Goal: Information Seeking & Learning: Learn about a topic

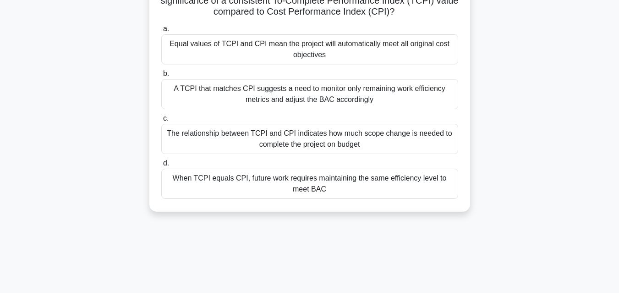
scroll to position [83, 0]
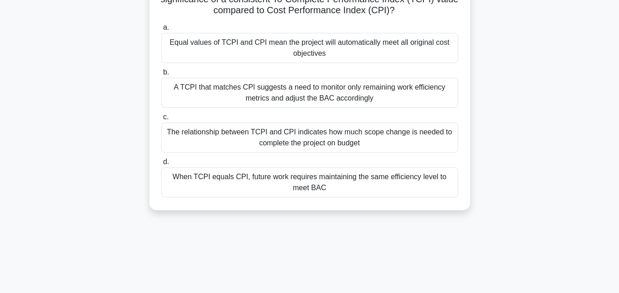
click at [323, 185] on div "When TCPI equals CPI, future work requires maintaining the same efficiency leve…" at bounding box center [309, 183] width 297 height 30
click at [161, 165] on input "d. When TCPI equals CPI, future work requires maintaining the same efficiency l…" at bounding box center [161, 162] width 0 height 6
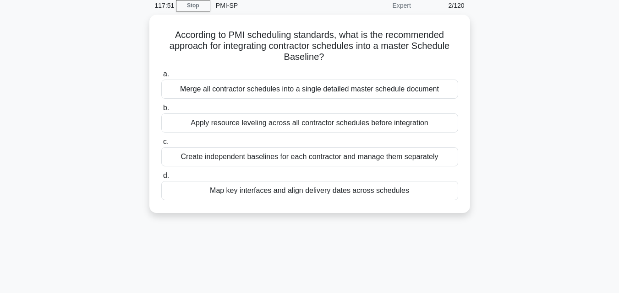
scroll to position [0, 0]
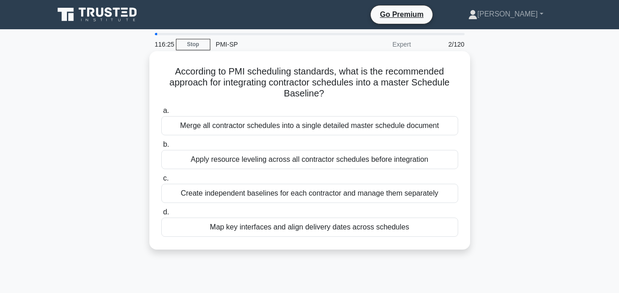
click at [293, 126] on div "Merge all contractor schedules into a single detailed master schedule document" at bounding box center [309, 125] width 297 height 19
click at [161, 114] on input "a. Merge all contractor schedules into a single detailed master schedule docume…" at bounding box center [161, 111] width 0 height 6
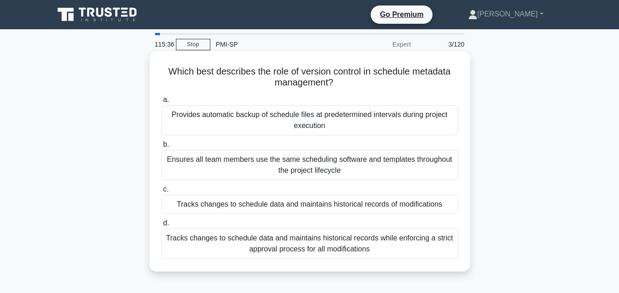
click at [269, 238] on div "Tracks changes to schedule data and maintains historical records while enforcin…" at bounding box center [309, 244] width 297 height 30
click at [161, 227] on input "d. Tracks changes to schedule data and maintains historical records while enfor…" at bounding box center [161, 224] width 0 height 6
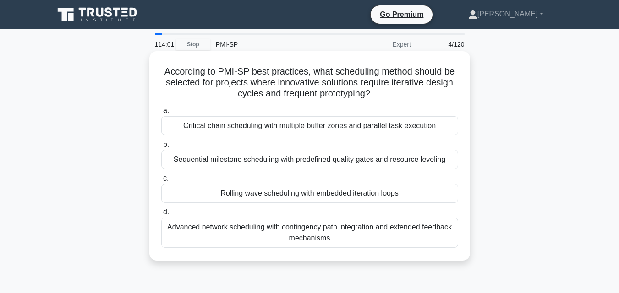
click at [277, 195] on div "Rolling wave scheduling with embedded iteration loops" at bounding box center [309, 193] width 297 height 19
click at [161, 182] on input "c. Rolling wave scheduling with embedded iteration loops" at bounding box center [161, 179] width 0 height 6
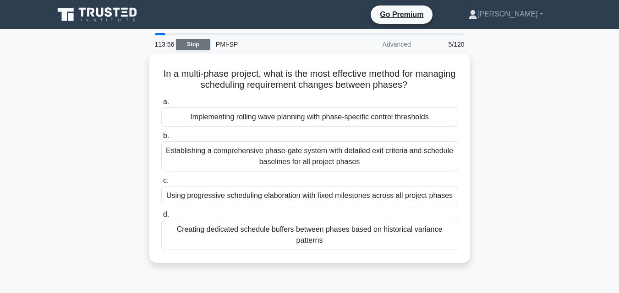
click at [189, 40] on link "Stop" at bounding box center [193, 44] width 34 height 11
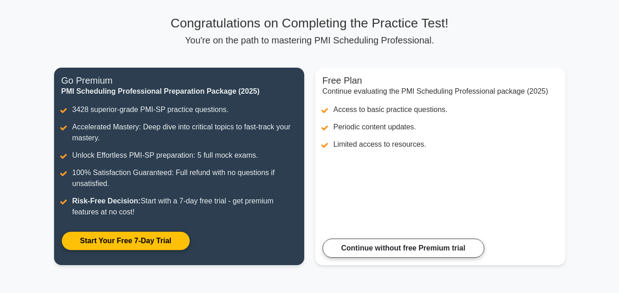
scroll to position [43, 0]
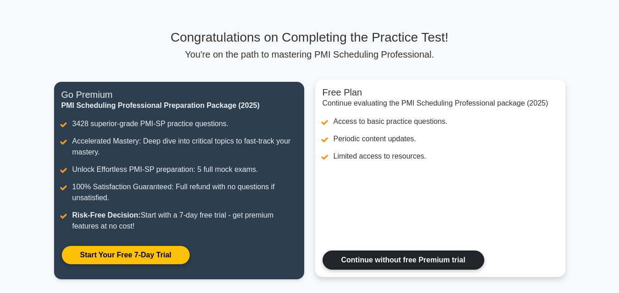
click at [393, 262] on link "Continue without free Premium trial" at bounding box center [403, 260] width 162 height 19
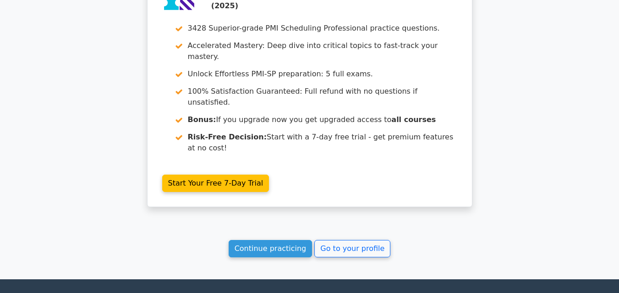
scroll to position [1690, 0]
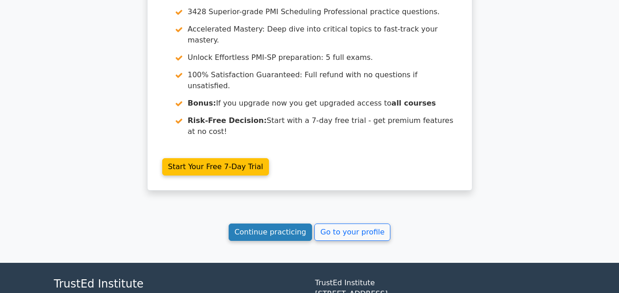
click at [288, 224] on link "Continue practicing" at bounding box center [270, 232] width 84 height 17
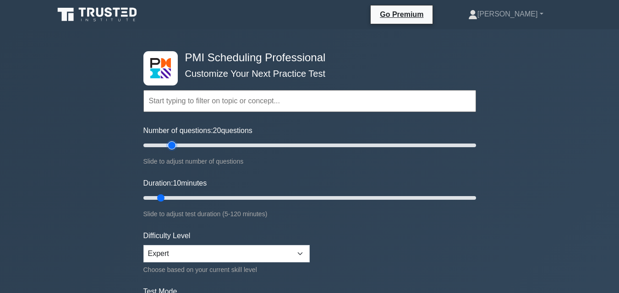
drag, startPoint x: 155, startPoint y: 146, endPoint x: 170, endPoint y: 147, distance: 15.6
type input "20"
click at [170, 147] on input "Number of questions: 20 questions" at bounding box center [309, 145] width 332 height 11
drag, startPoint x: 161, startPoint y: 196, endPoint x: 184, endPoint y: 197, distance: 22.9
type input "20"
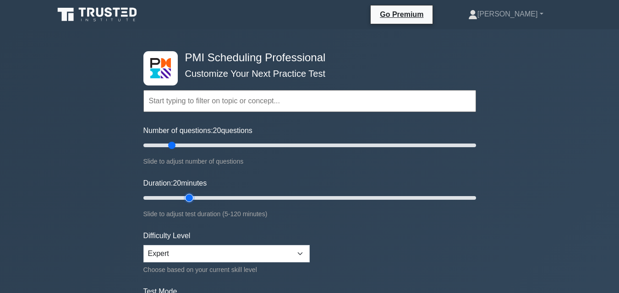
click at [184, 197] on input "Duration: 20 minutes" at bounding box center [309, 198] width 332 height 11
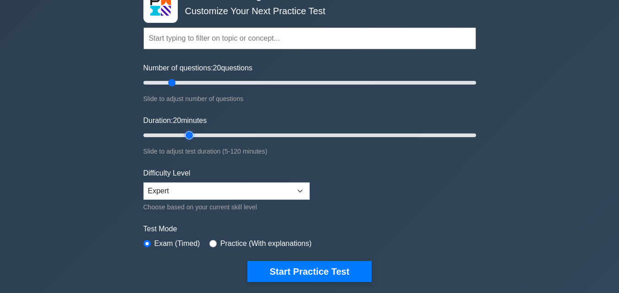
scroll to position [68, 0]
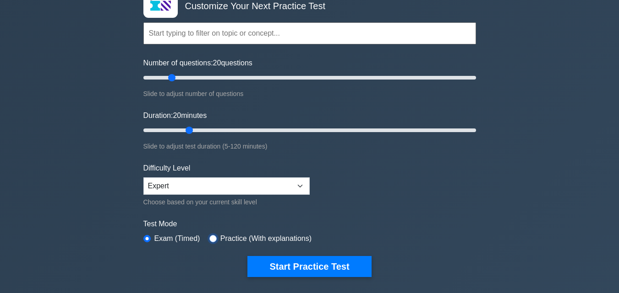
click at [210, 238] on input "radio" at bounding box center [212, 238] width 7 height 7
radio input "true"
drag, startPoint x: 171, startPoint y: 76, endPoint x: 360, endPoint y: 72, distance: 189.2
click at [360, 72] on input "Number of questions: 120 questions" at bounding box center [309, 77] width 332 height 11
drag, startPoint x: 364, startPoint y: 76, endPoint x: 340, endPoint y: 79, distance: 24.9
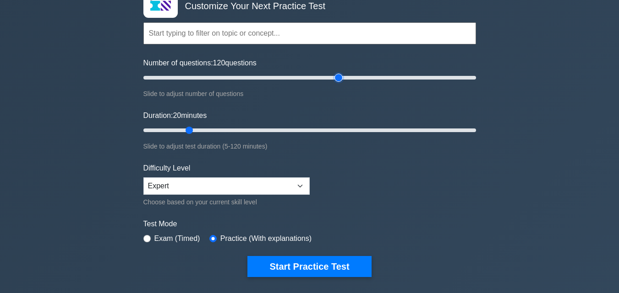
type input "120"
click at [340, 79] on input "Number of questions: 120 questions" at bounding box center [309, 77] width 332 height 11
drag, startPoint x: 188, startPoint y: 131, endPoint x: 399, endPoint y: 123, distance: 211.2
click at [399, 125] on input "Duration: 75 minutes" at bounding box center [309, 130] width 332 height 11
drag, startPoint x: 400, startPoint y: 129, endPoint x: 492, endPoint y: 127, distance: 92.1
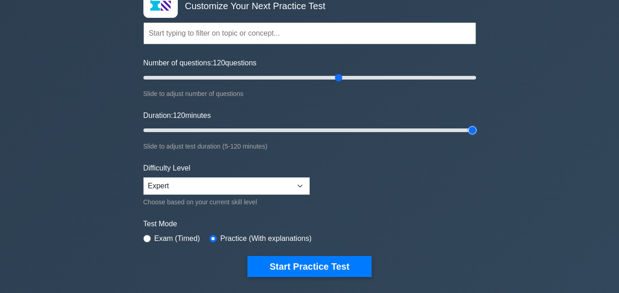
type input "120"
click at [476, 127] on input "Duration: 120 minutes" at bounding box center [309, 130] width 332 height 11
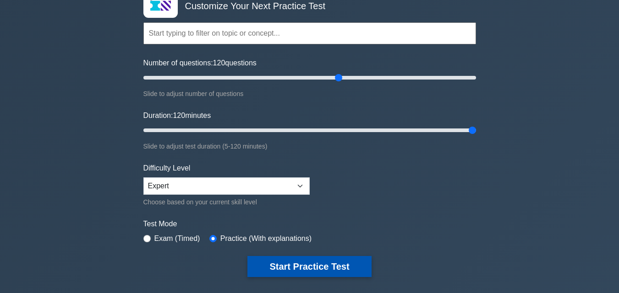
click at [280, 265] on button "Start Practice Test" at bounding box center [309, 266] width 124 height 21
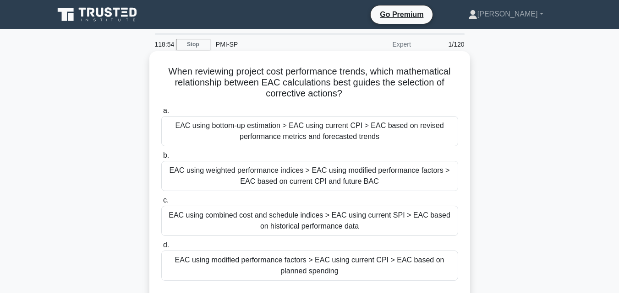
click at [323, 216] on div "EAC using combined cost and schedule indices > EAC using current SPI > EAC base…" at bounding box center [309, 221] width 297 height 30
click at [161, 204] on input "c. EAC using combined cost and schedule indices > EAC using current SPI > EAC b…" at bounding box center [161, 201] width 0 height 6
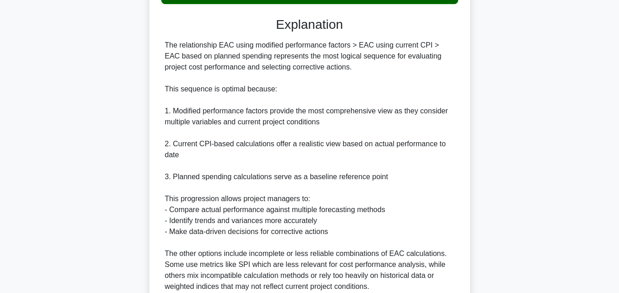
scroll to position [360, 0]
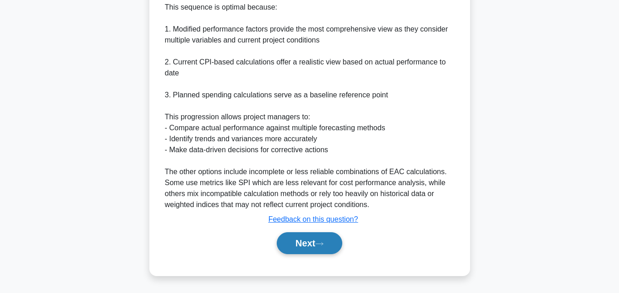
click at [315, 248] on button "Next" at bounding box center [309, 244] width 65 height 22
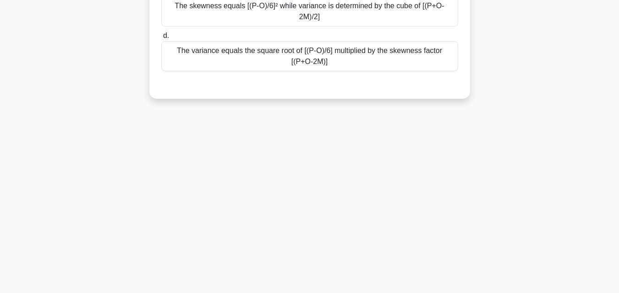
scroll to position [0, 0]
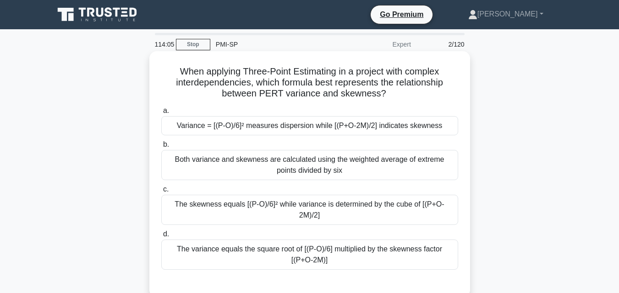
click at [341, 126] on div "Variance = [(P-O)/6]² measures dispersion while [(P+O-2M)/2] indicates skewness" at bounding box center [309, 125] width 297 height 19
click at [161, 114] on input "a. Variance = [(P-O)/6]² measures dispersion while [(P+O-2M)/2] indicates skewn…" at bounding box center [161, 111] width 0 height 6
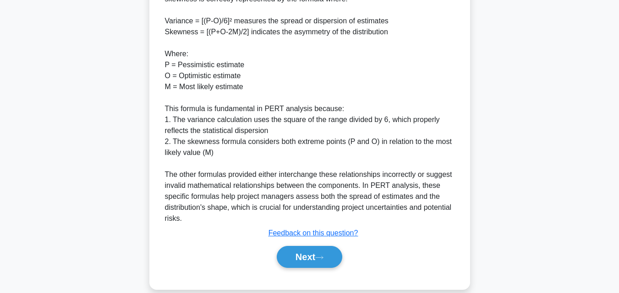
scroll to position [326, 0]
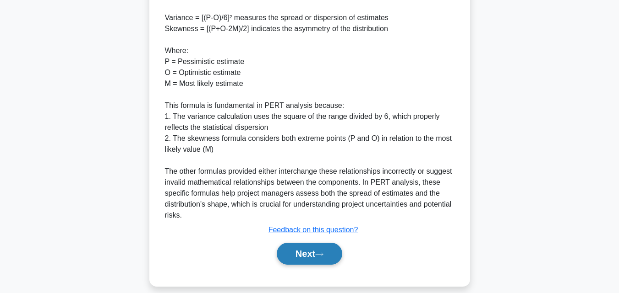
click at [314, 243] on button "Next" at bounding box center [309, 254] width 65 height 22
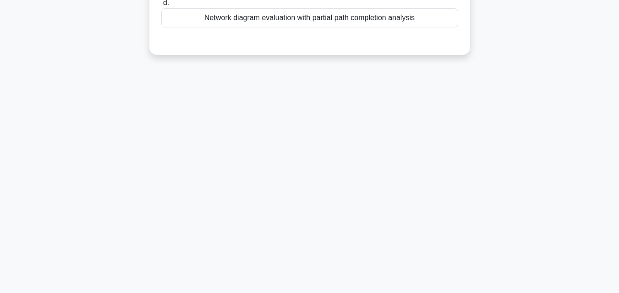
scroll to position [0, 0]
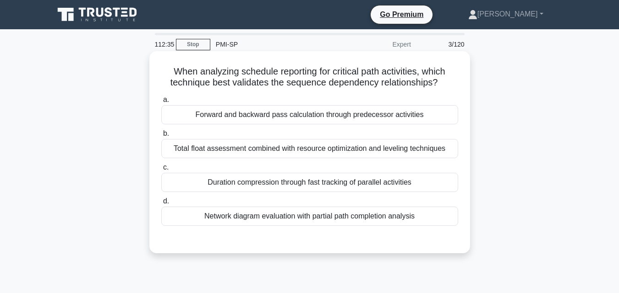
click at [366, 114] on div "Forward and backward pass calculation through predecessor activities" at bounding box center [309, 114] width 297 height 19
click at [161, 103] on input "a. Forward and backward pass calculation through predecessor activities" at bounding box center [161, 100] width 0 height 6
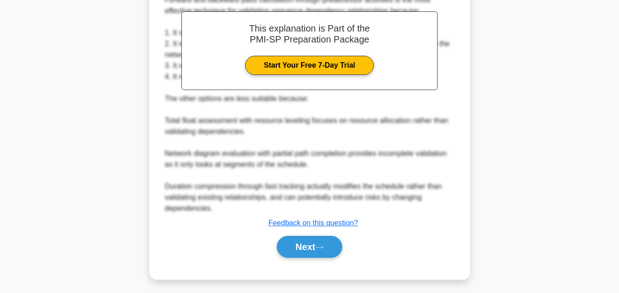
scroll to position [272, 0]
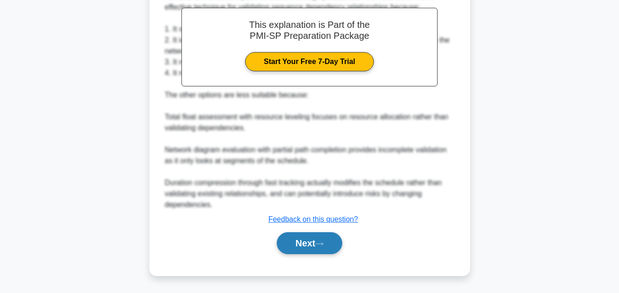
click at [288, 247] on button "Next" at bounding box center [309, 244] width 65 height 22
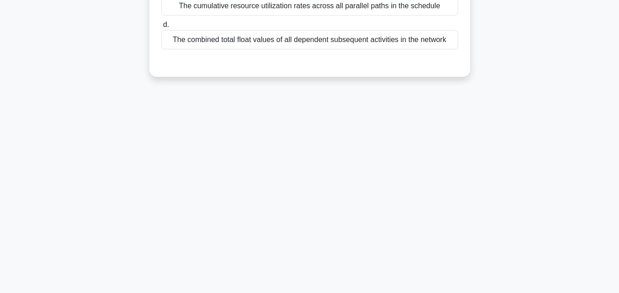
scroll to position [0, 0]
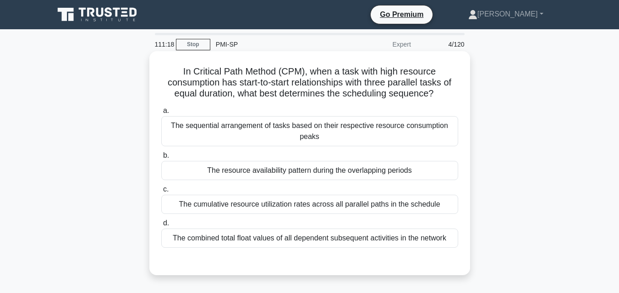
click at [364, 170] on div "The resource availability pattern during the overlapping periods" at bounding box center [309, 170] width 297 height 19
click at [161, 159] on input "b. The resource availability pattern during the overlapping periods" at bounding box center [161, 156] width 0 height 6
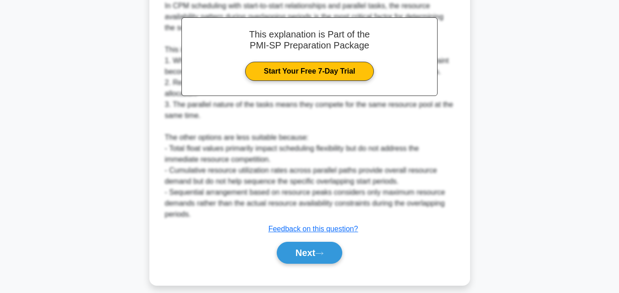
scroll to position [293, 0]
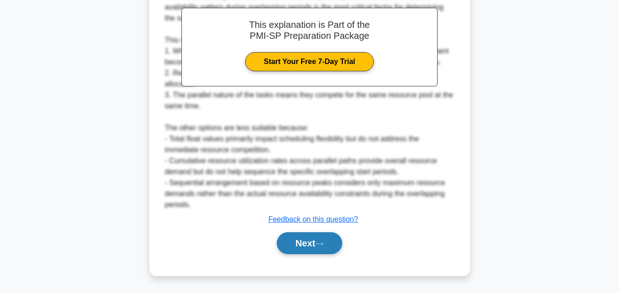
click at [315, 242] on button "Next" at bounding box center [309, 244] width 65 height 22
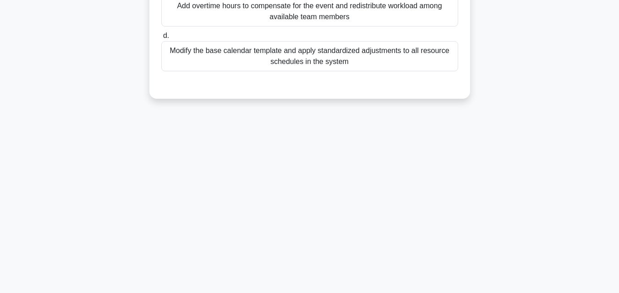
scroll to position [0, 0]
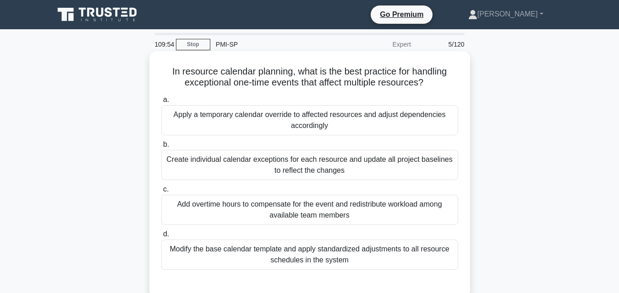
click at [341, 254] on div "Modify the base calendar template and apply standardized adjustments to all res…" at bounding box center [309, 255] width 297 height 30
click at [161, 238] on input "d. Modify the base calendar template and apply standardized adjustments to all …" at bounding box center [161, 235] width 0 height 6
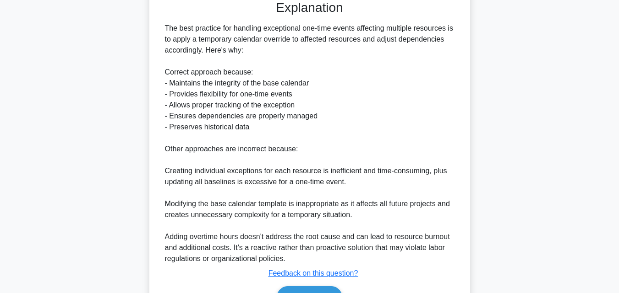
scroll to position [338, 0]
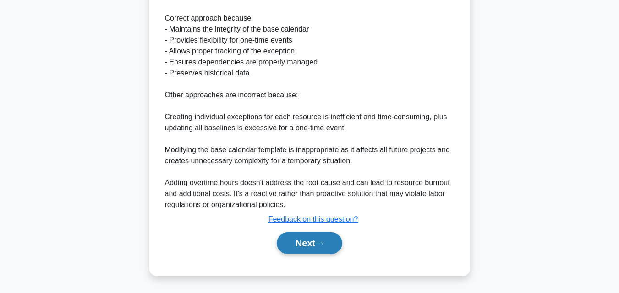
click at [323, 243] on icon at bounding box center [319, 244] width 8 height 5
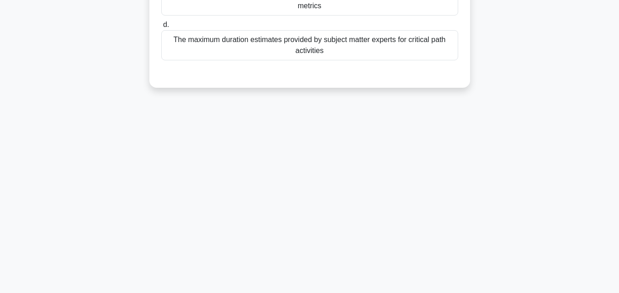
scroll to position [0, 0]
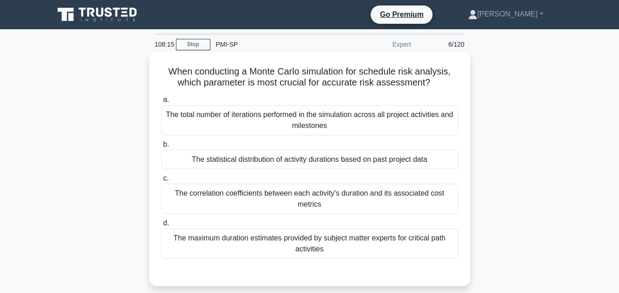
click at [404, 116] on div "The total number of iterations performed in the simulation across all project a…" at bounding box center [309, 120] width 297 height 30
click at [161, 103] on input "a. The total number of iterations performed in the simulation across all projec…" at bounding box center [161, 100] width 0 height 6
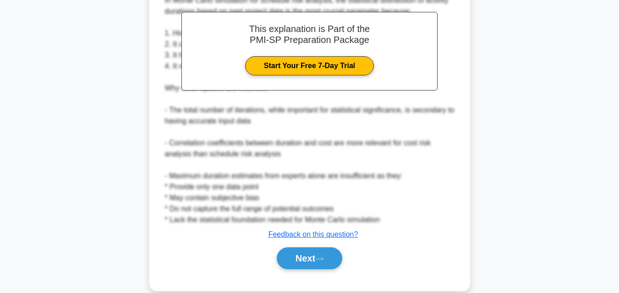
scroll to position [316, 0]
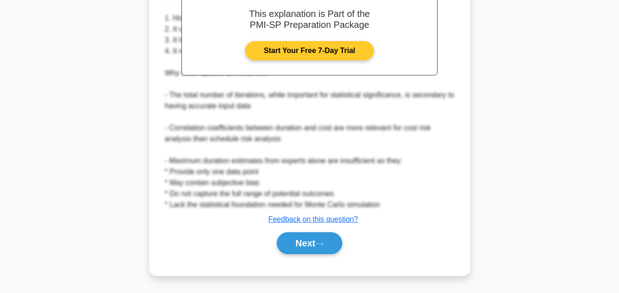
click at [326, 53] on link "Start Your Free 7-Day Trial" at bounding box center [309, 50] width 129 height 19
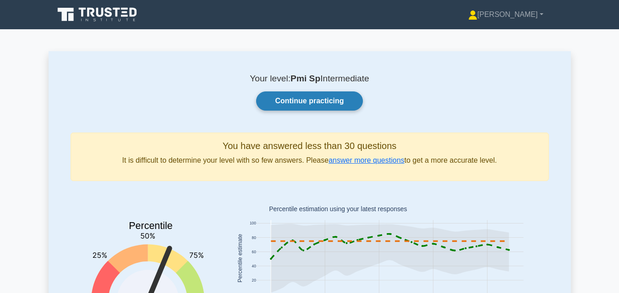
click at [331, 101] on link "Continue practicing" at bounding box center [309, 101] width 106 height 19
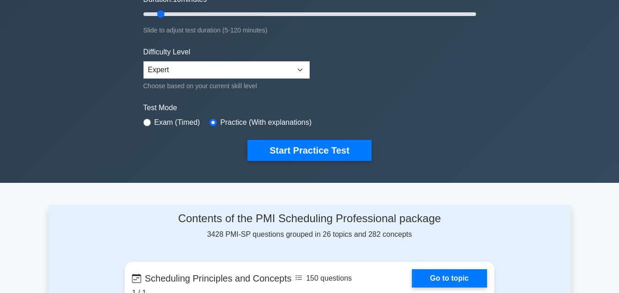
scroll to position [188, 0]
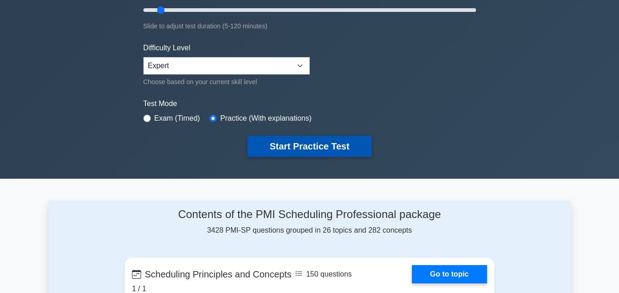
click at [308, 147] on button "Start Practice Test" at bounding box center [309, 146] width 124 height 21
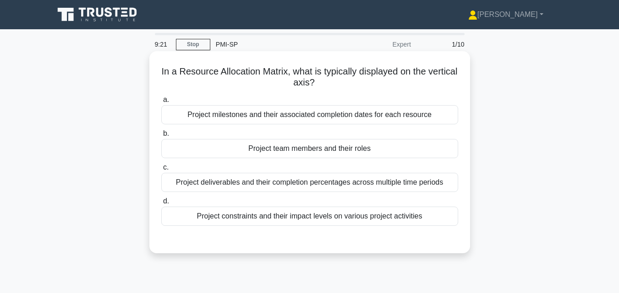
click at [301, 185] on div "Project deliverables and their completion percentages across multiple time peri…" at bounding box center [309, 182] width 297 height 19
click at [161, 171] on input "c. Project deliverables and their completion percentages across multiple time p…" at bounding box center [161, 168] width 0 height 6
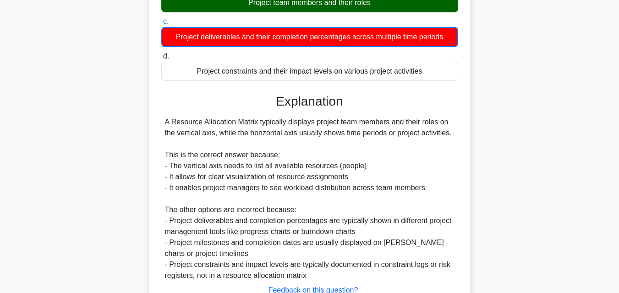
scroll to position [217, 0]
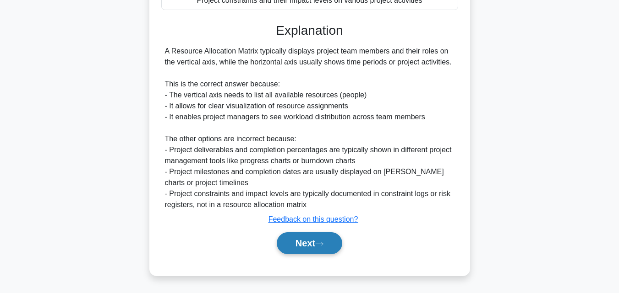
click at [295, 249] on button "Next" at bounding box center [309, 244] width 65 height 22
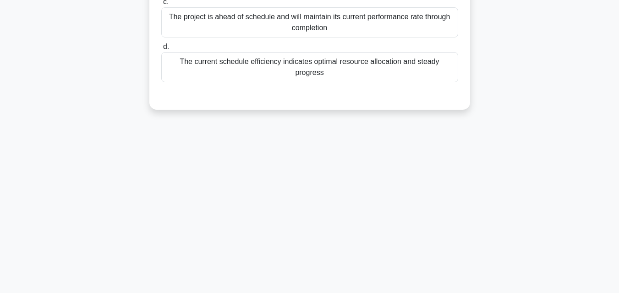
scroll to position [0, 0]
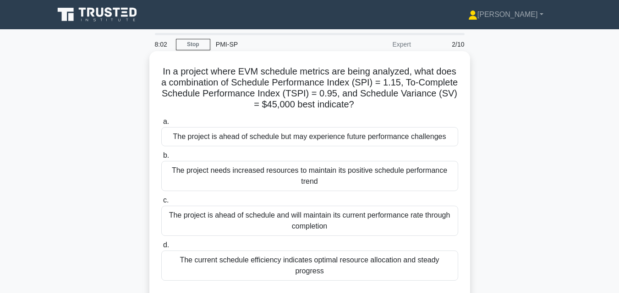
click at [321, 223] on div "The project is ahead of schedule and will maintain its current performance rate…" at bounding box center [309, 221] width 297 height 30
click at [161, 204] on input "c. The project is ahead of schedule and will maintain its current performance r…" at bounding box center [161, 201] width 0 height 6
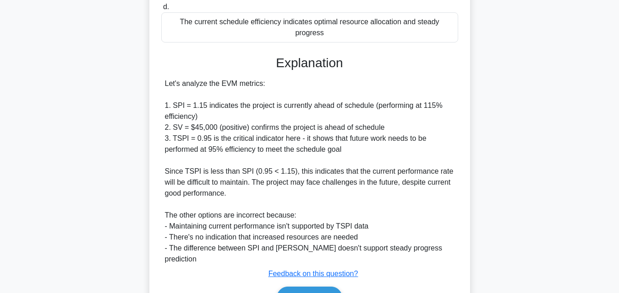
scroll to position [237, 0]
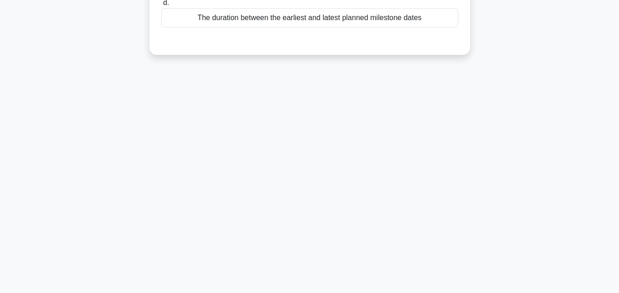
scroll to position [0, 0]
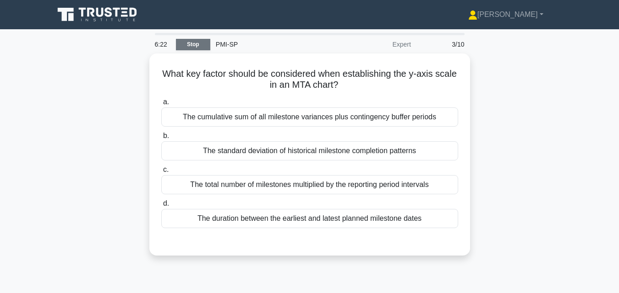
click at [204, 45] on link "Stop" at bounding box center [193, 44] width 34 height 11
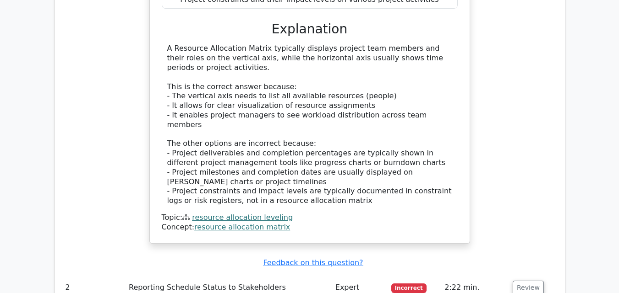
scroll to position [709, 0]
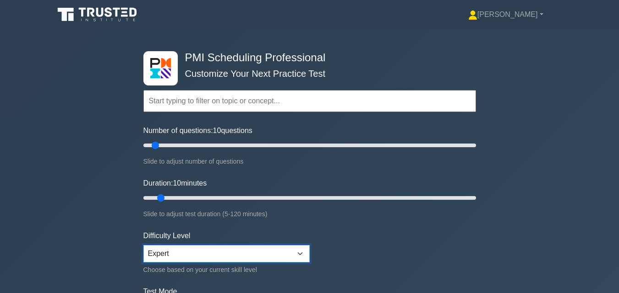
click at [299, 254] on select "Beginner Intermediate Expert" at bounding box center [226, 253] width 166 height 17
select select "intermediate"
click at [143, 245] on select "Beginner Intermediate Expert" at bounding box center [226, 253] width 166 height 17
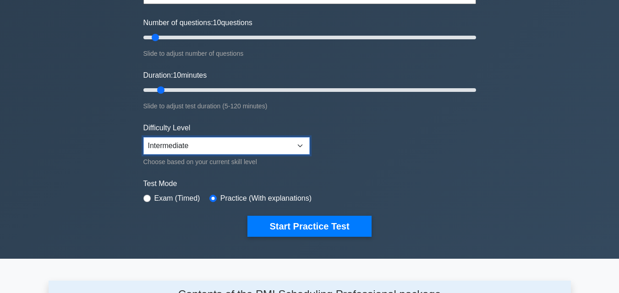
scroll to position [112, 0]
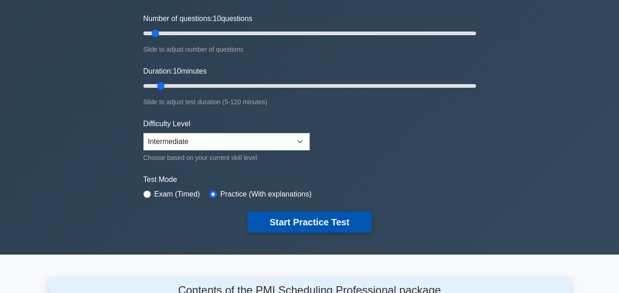
click at [304, 218] on button "Start Practice Test" at bounding box center [309, 222] width 124 height 21
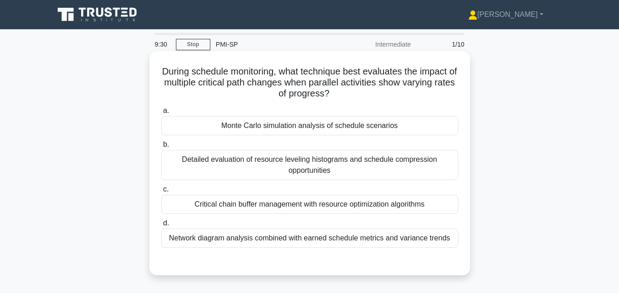
click at [328, 129] on div "Monte Carlo simulation analysis of schedule scenarios" at bounding box center [309, 125] width 297 height 19
click at [161, 114] on input "a. Monte Carlo simulation analysis of schedule scenarios" at bounding box center [161, 111] width 0 height 6
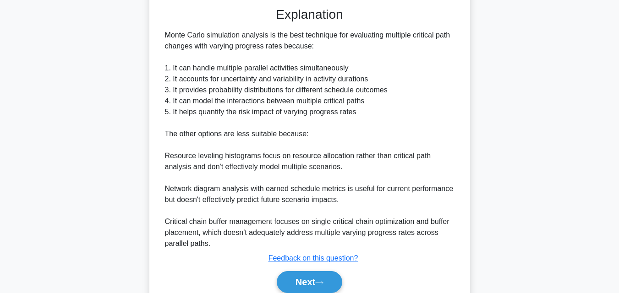
scroll to position [293, 0]
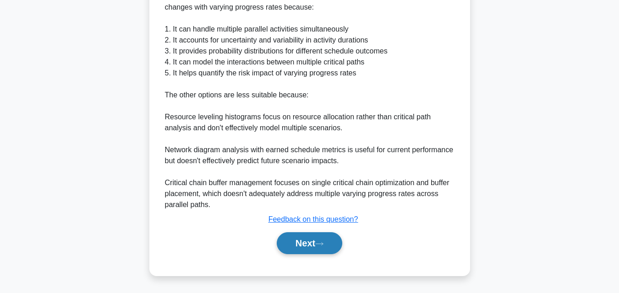
click at [315, 242] on button "Next" at bounding box center [309, 244] width 65 height 22
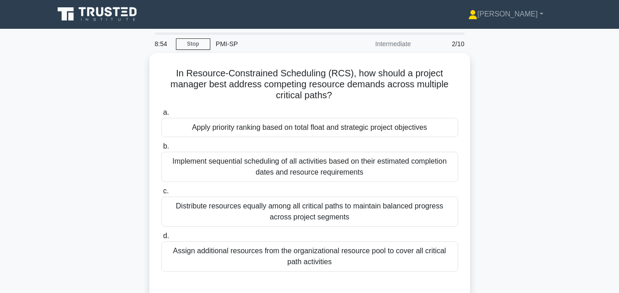
scroll to position [0, 0]
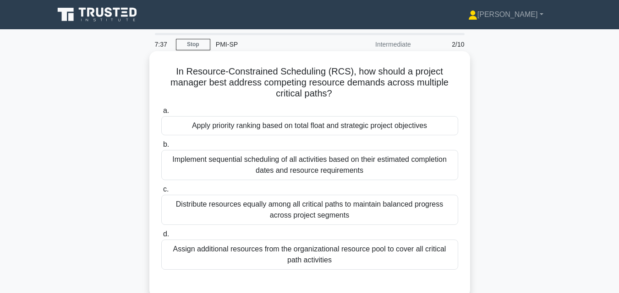
click at [294, 127] on div "Apply priority ranking based on total float and strategic project objectives" at bounding box center [309, 125] width 297 height 19
click at [161, 114] on input "a. Apply priority ranking based on total float and strategic project objectives" at bounding box center [161, 111] width 0 height 6
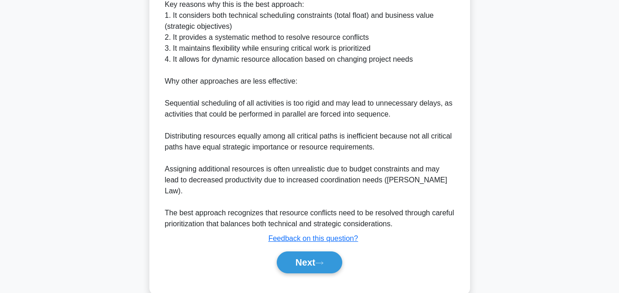
scroll to position [348, 0]
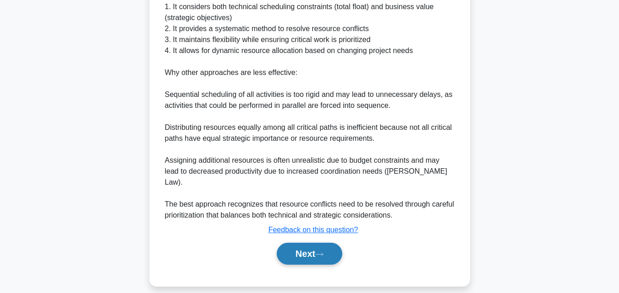
click at [312, 245] on button "Next" at bounding box center [309, 254] width 65 height 22
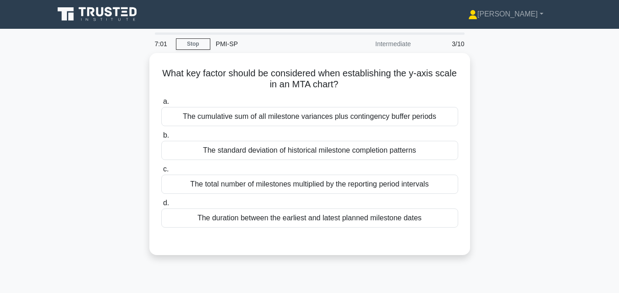
scroll to position [0, 0]
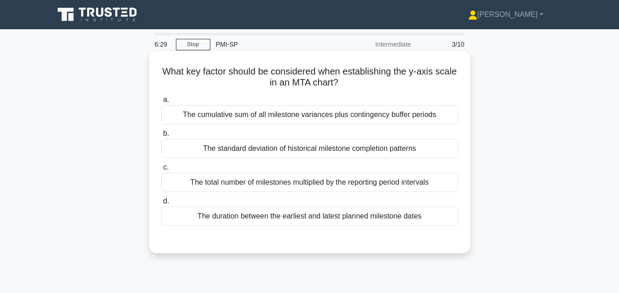
click at [300, 217] on div "The duration between the earliest and latest planned milestone dates" at bounding box center [309, 216] width 297 height 19
click at [161, 205] on input "d. The duration between the earliest and latest planned milestone dates" at bounding box center [161, 202] width 0 height 6
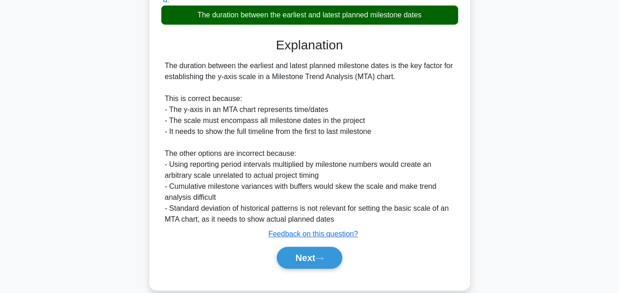
scroll to position [217, 0]
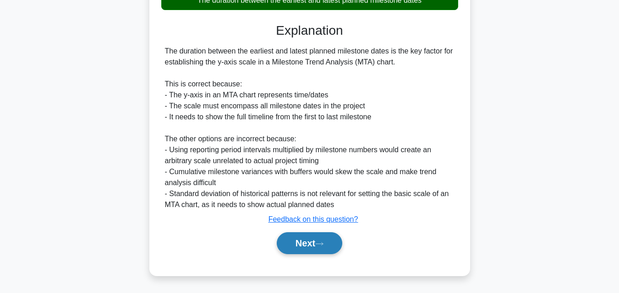
click at [328, 239] on button "Next" at bounding box center [309, 244] width 65 height 22
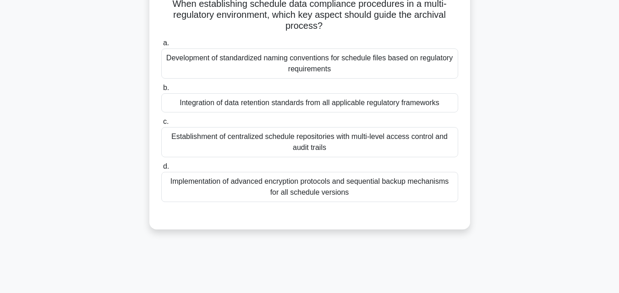
scroll to position [70, 0]
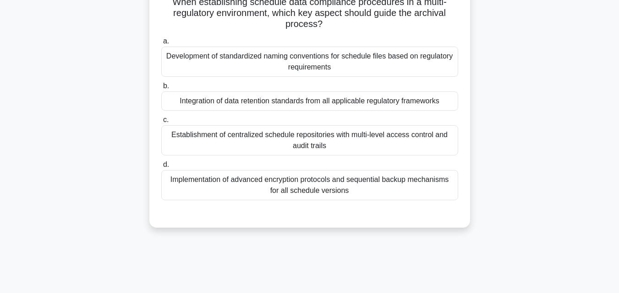
click at [345, 106] on div "Integration of data retention standards from all applicable regulatory framewor…" at bounding box center [309, 101] width 297 height 19
click at [161, 89] on input "b. Integration of data retention standards from all applicable regulatory frame…" at bounding box center [161, 86] width 0 height 6
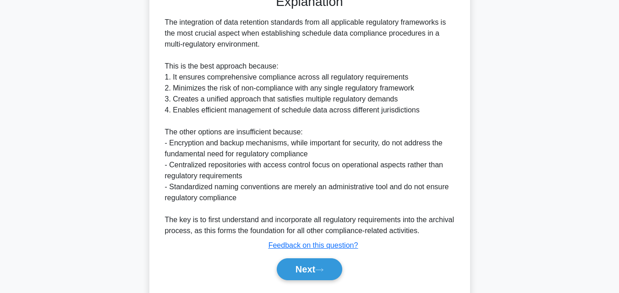
scroll to position [315, 0]
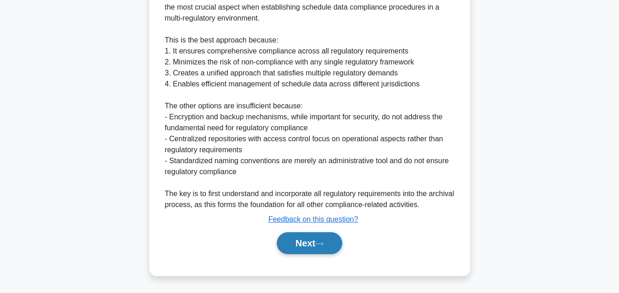
click at [315, 249] on button "Next" at bounding box center [309, 244] width 65 height 22
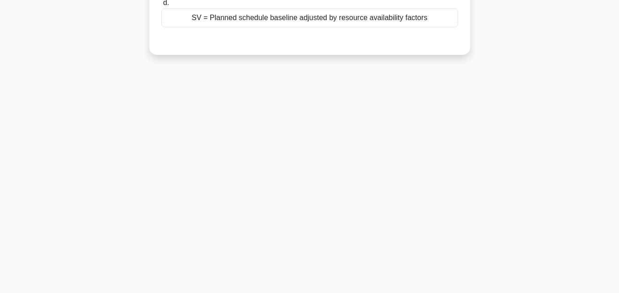
scroll to position [0, 0]
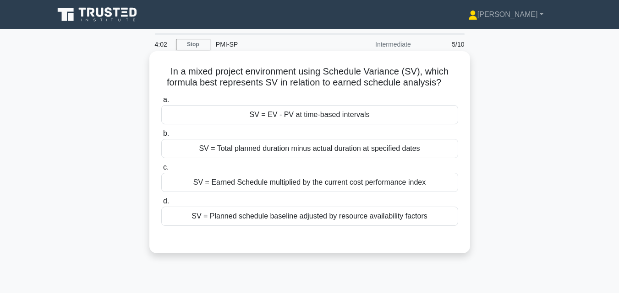
click at [373, 112] on div "SV = EV - PV at time-based intervals" at bounding box center [309, 114] width 297 height 19
click at [161, 103] on input "a. SV = EV - PV at time-based intervals" at bounding box center [161, 100] width 0 height 6
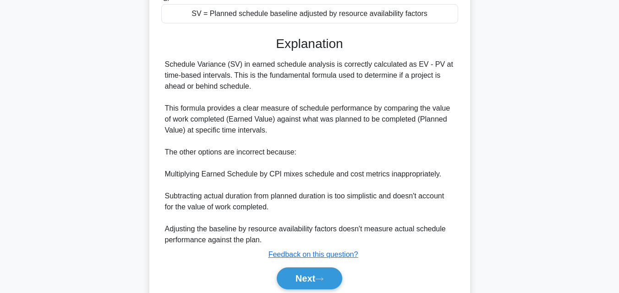
scroll to position [239, 0]
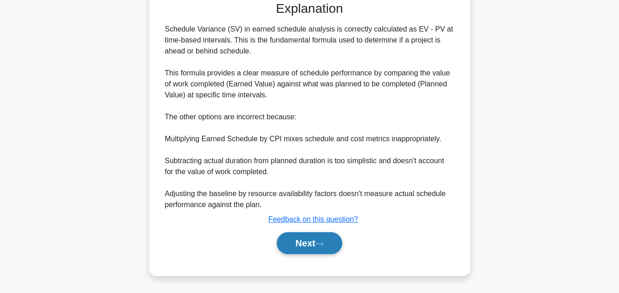
click at [328, 248] on button "Next" at bounding box center [309, 244] width 65 height 22
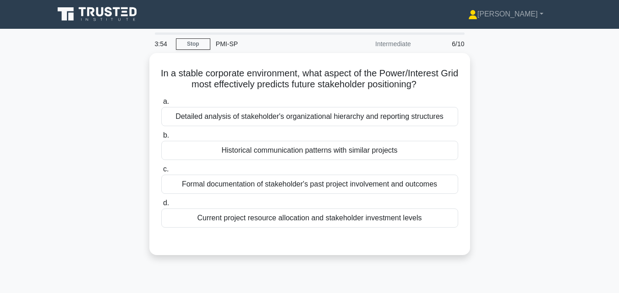
scroll to position [0, 0]
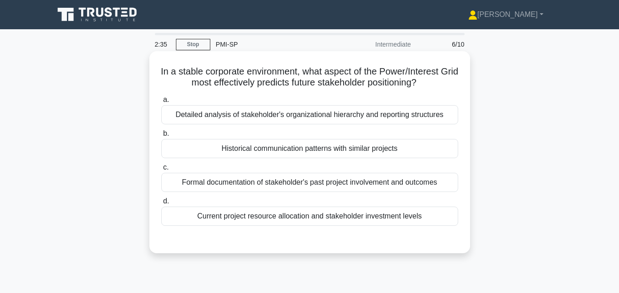
click at [343, 186] on div "Formal documentation of stakeholder's past project involvement and outcomes" at bounding box center [309, 182] width 297 height 19
click at [161, 171] on input "c. Formal documentation of stakeholder's past project involvement and outcomes" at bounding box center [161, 168] width 0 height 6
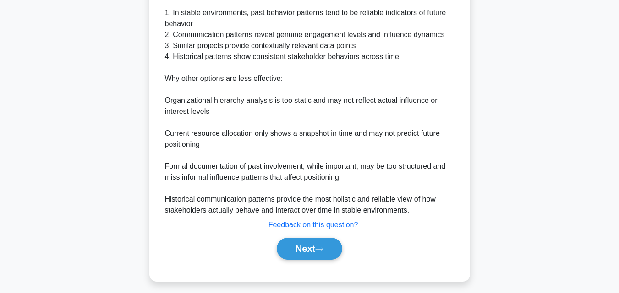
scroll to position [294, 0]
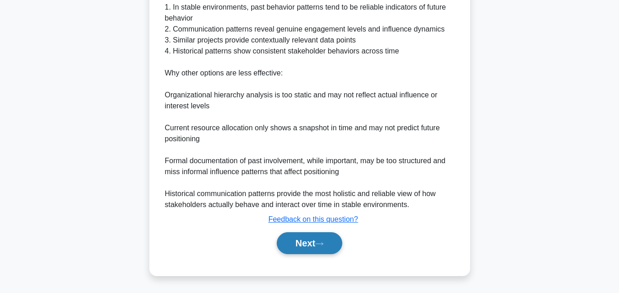
click at [301, 248] on button "Next" at bounding box center [309, 244] width 65 height 22
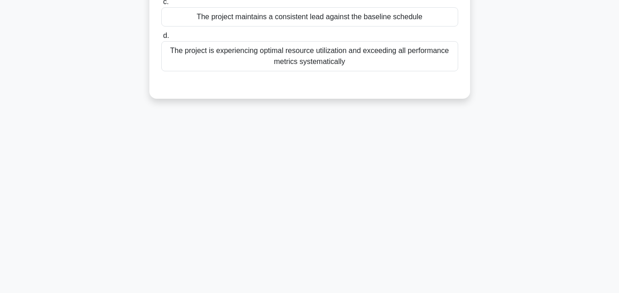
scroll to position [0, 0]
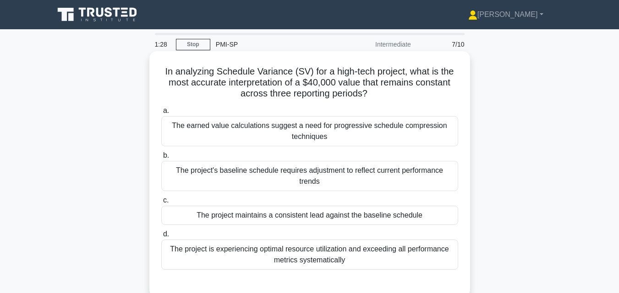
click at [388, 209] on div "The project maintains a consistent lead against the baseline schedule" at bounding box center [309, 215] width 297 height 19
click at [161, 204] on input "c. The project maintains a consistent lead against the baseline schedule" at bounding box center [161, 201] width 0 height 6
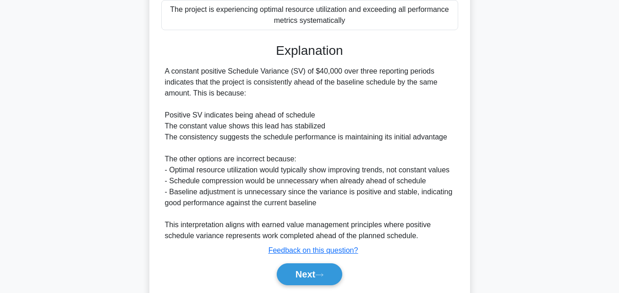
scroll to position [240, 0]
click at [288, 272] on button "Next" at bounding box center [309, 274] width 65 height 22
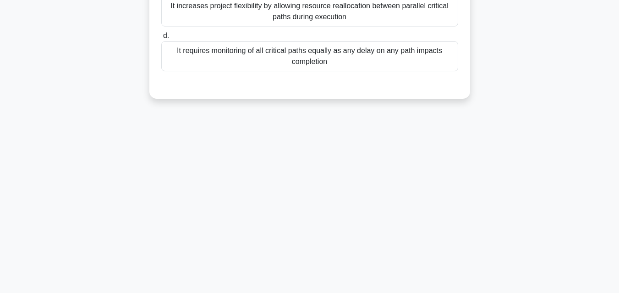
scroll to position [0, 0]
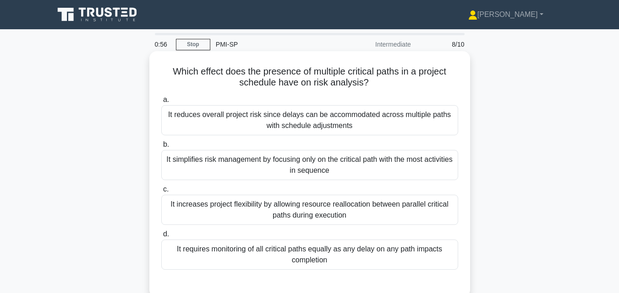
click at [269, 252] on div "It requires monitoring of all critical paths equally as any delay on any path i…" at bounding box center [309, 255] width 297 height 30
click at [161, 238] on input "d. It requires monitoring of all critical paths equally as any delay on any pat…" at bounding box center [161, 235] width 0 height 6
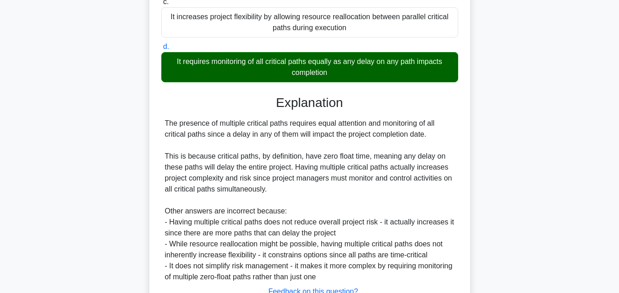
scroll to position [261, 0]
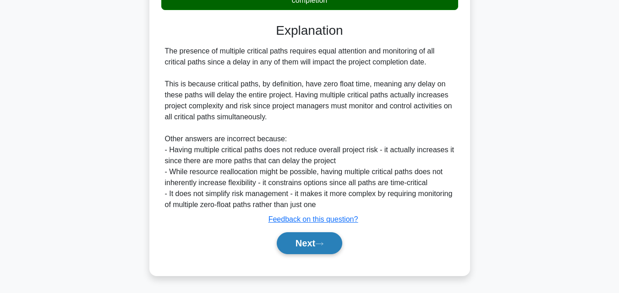
click at [311, 247] on button "Next" at bounding box center [309, 244] width 65 height 22
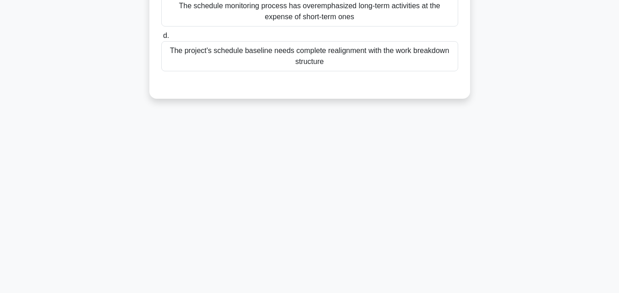
scroll to position [0, 0]
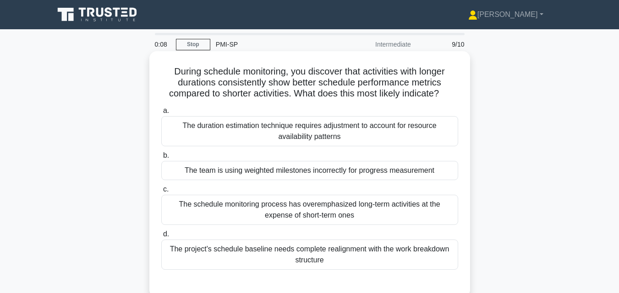
click at [373, 258] on div "The project's schedule baseline needs complete realignment with the work breakd…" at bounding box center [309, 255] width 297 height 30
click at [161, 238] on input "d. The project's schedule baseline needs complete realignment with the work bre…" at bounding box center [161, 235] width 0 height 6
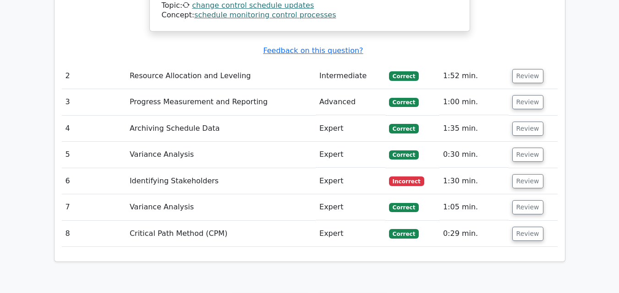
scroll to position [997, 0]
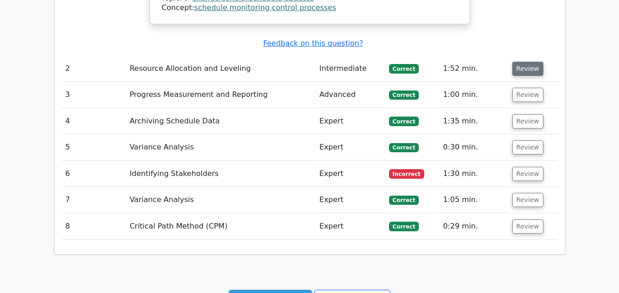
click at [520, 62] on button "Review" at bounding box center [527, 69] width 31 height 14
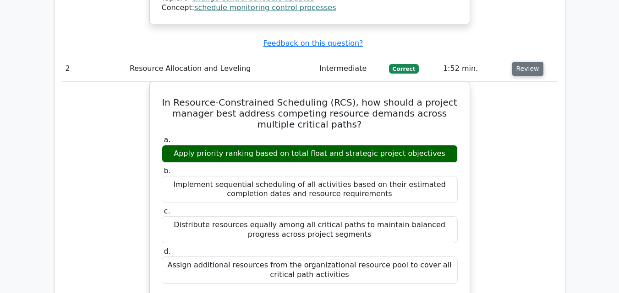
click at [520, 62] on button "Review" at bounding box center [527, 69] width 31 height 14
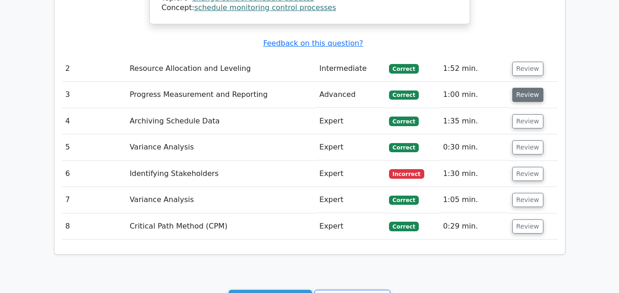
click at [519, 88] on button "Review" at bounding box center [527, 95] width 31 height 14
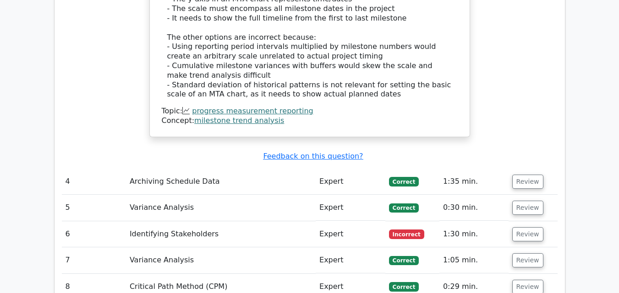
scroll to position [1375, 0]
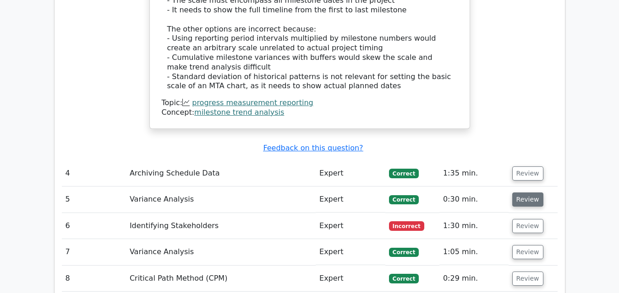
click at [529, 193] on button "Review" at bounding box center [527, 200] width 31 height 14
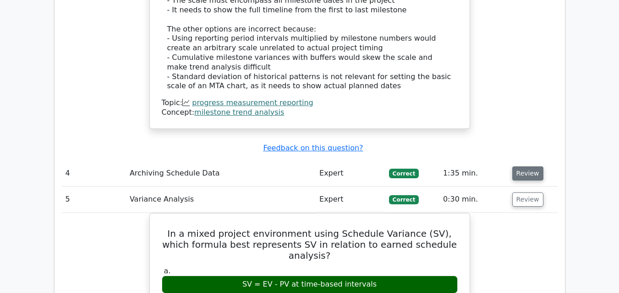
click at [526, 167] on button "Review" at bounding box center [527, 174] width 31 height 14
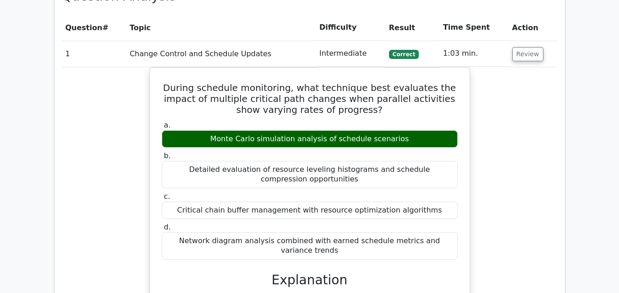
scroll to position [505, 0]
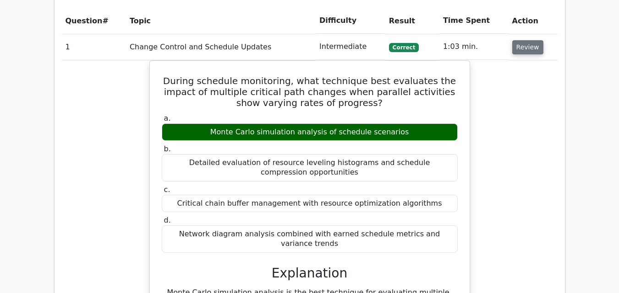
click at [529, 47] on button "Review" at bounding box center [527, 47] width 31 height 14
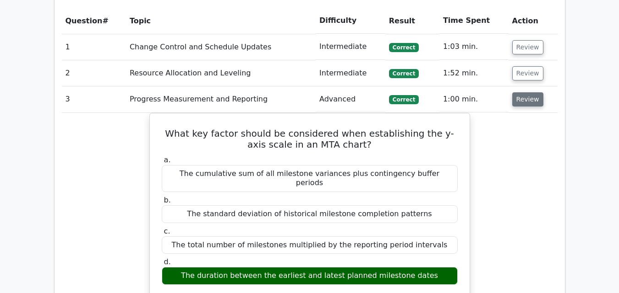
click at [519, 102] on button "Review" at bounding box center [527, 99] width 31 height 14
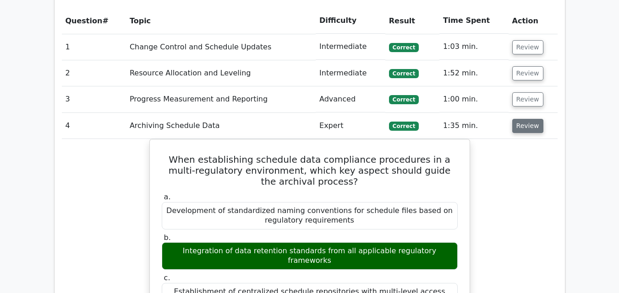
click at [522, 125] on button "Review" at bounding box center [527, 126] width 31 height 14
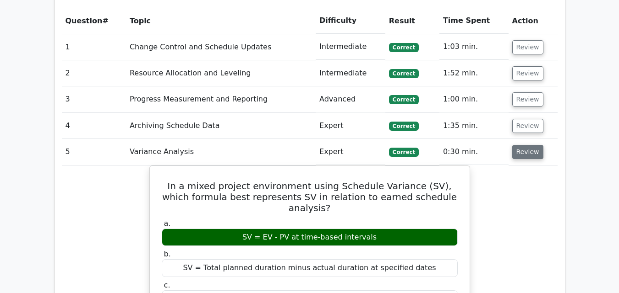
click at [532, 149] on button "Review" at bounding box center [527, 152] width 31 height 14
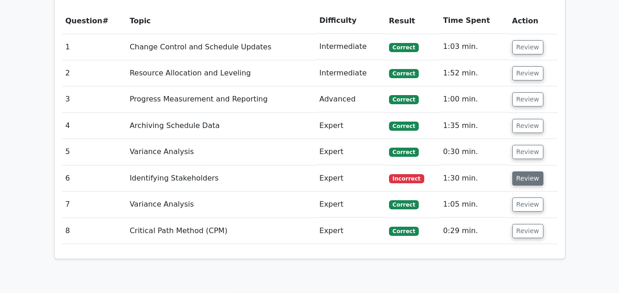
click at [524, 176] on button "Review" at bounding box center [527, 179] width 31 height 14
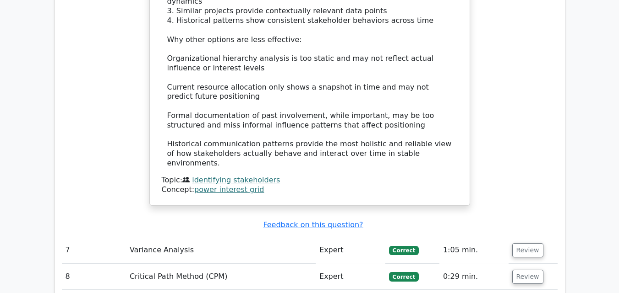
scroll to position [1138, 0]
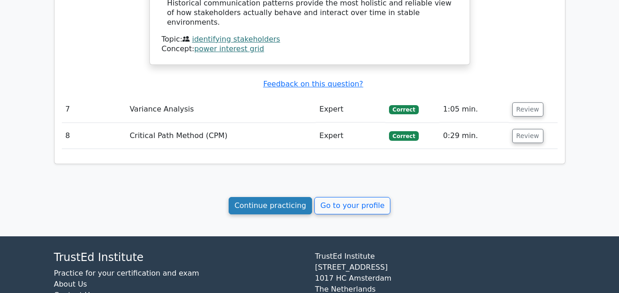
click at [301, 197] on link "Continue practicing" at bounding box center [270, 205] width 84 height 17
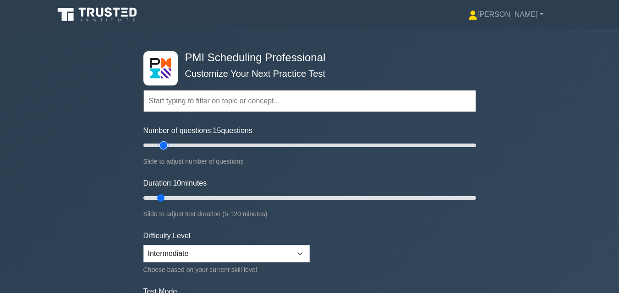
drag, startPoint x: 155, startPoint y: 146, endPoint x: 167, endPoint y: 145, distance: 11.9
type input "15"
click at [167, 145] on input "Number of questions: 15 questions" at bounding box center [309, 145] width 332 height 11
drag, startPoint x: 161, startPoint y: 196, endPoint x: 169, endPoint y: 197, distance: 8.3
type input "15"
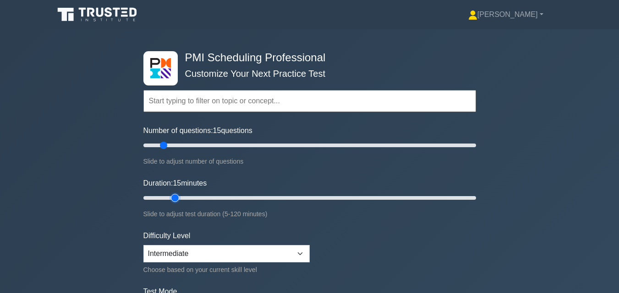
click at [169, 197] on input "Duration: 15 minutes" at bounding box center [309, 198] width 332 height 11
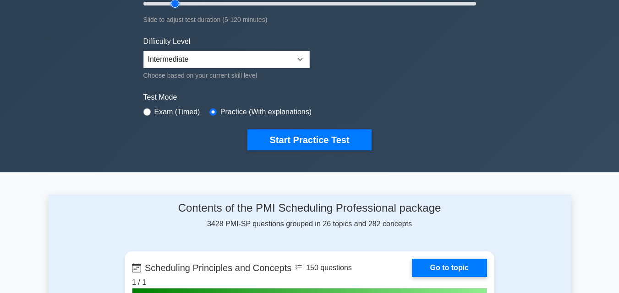
scroll to position [182, 0]
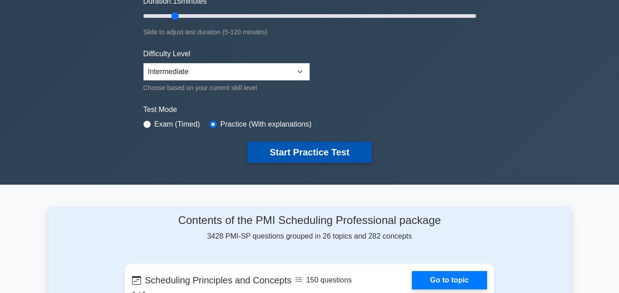
click at [351, 154] on button "Start Practice Test" at bounding box center [309, 152] width 124 height 21
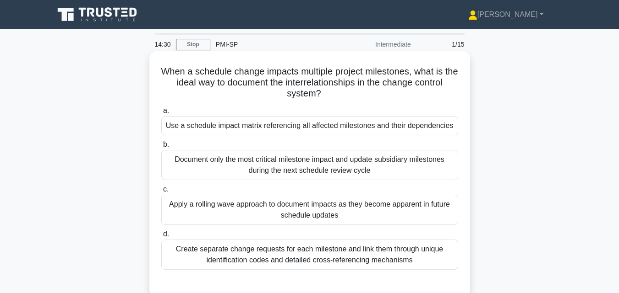
click at [343, 130] on div "Use a schedule impact matrix referencing all affected milestones and their depe…" at bounding box center [309, 125] width 297 height 19
click at [161, 114] on input "a. Use a schedule impact matrix referencing all affected milestones and their d…" at bounding box center [161, 111] width 0 height 6
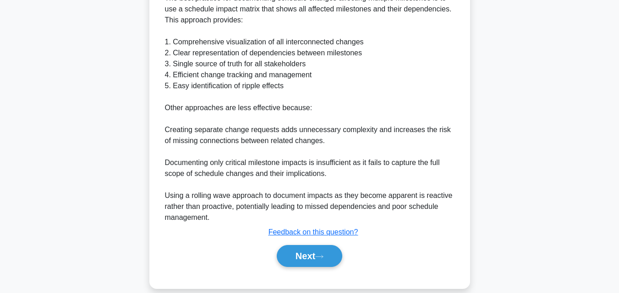
scroll to position [337, 0]
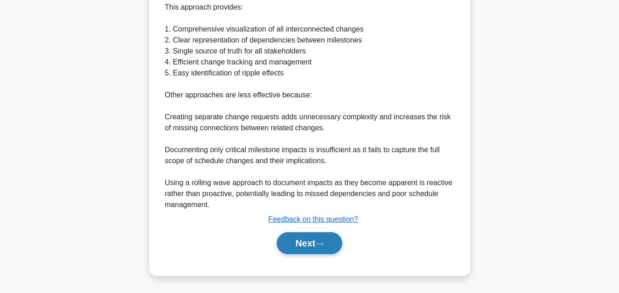
click at [313, 246] on button "Next" at bounding box center [309, 244] width 65 height 22
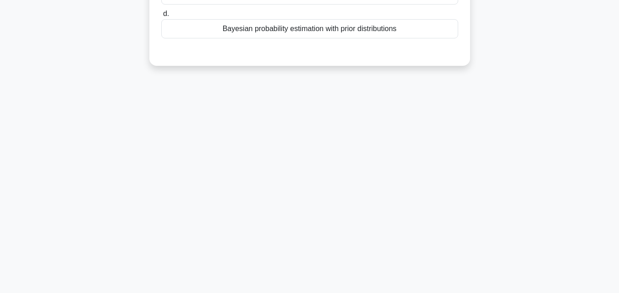
scroll to position [0, 0]
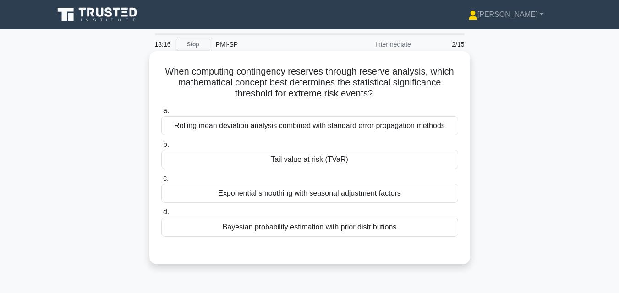
click at [413, 233] on div "Bayesian probability estimation with prior distributions" at bounding box center [309, 227] width 297 height 19
click at [161, 216] on input "d. Bayesian probability estimation with prior distributions" at bounding box center [161, 213] width 0 height 6
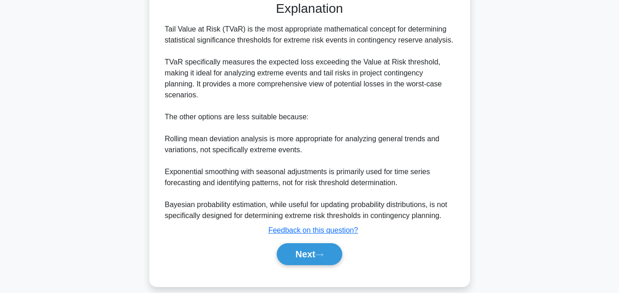
scroll to position [261, 0]
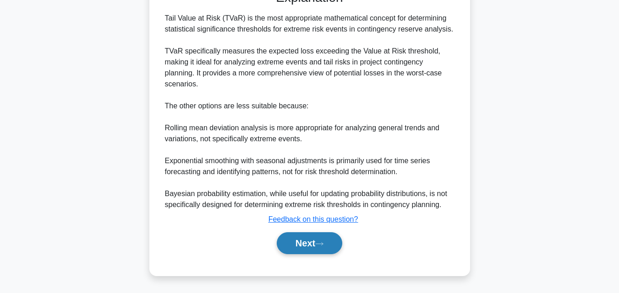
click at [294, 249] on button "Next" at bounding box center [309, 244] width 65 height 22
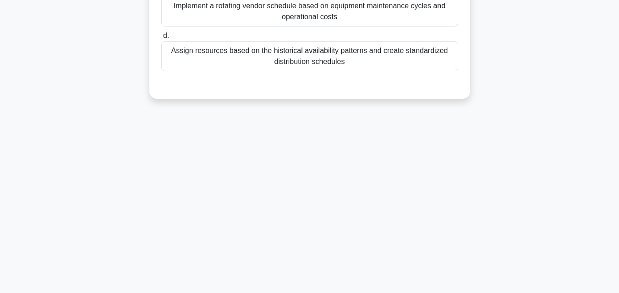
scroll to position [0, 0]
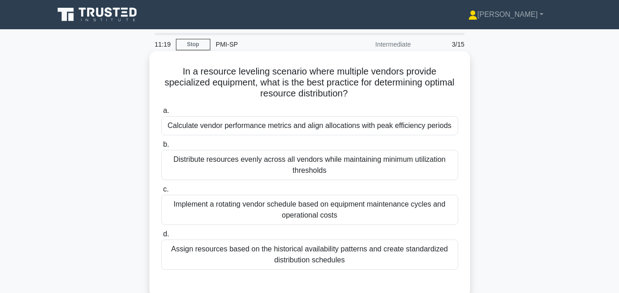
click at [413, 255] on div "Assign resources based on the historical availability patterns and create stand…" at bounding box center [309, 255] width 297 height 30
click at [161, 238] on input "d. Assign resources based on the historical availability patterns and create st…" at bounding box center [161, 235] width 0 height 6
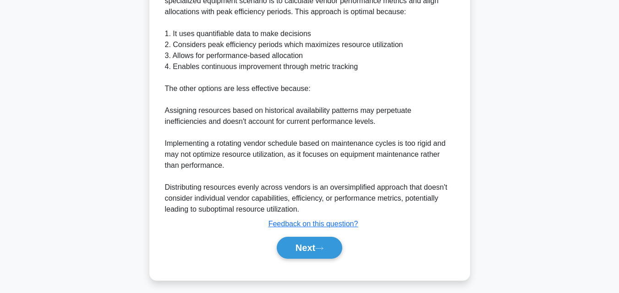
scroll to position [338, 0]
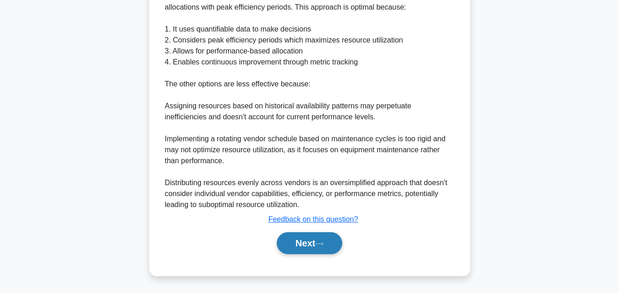
click at [307, 242] on button "Next" at bounding box center [309, 244] width 65 height 22
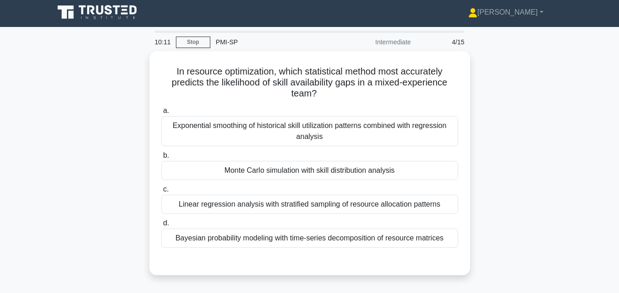
scroll to position [0, 0]
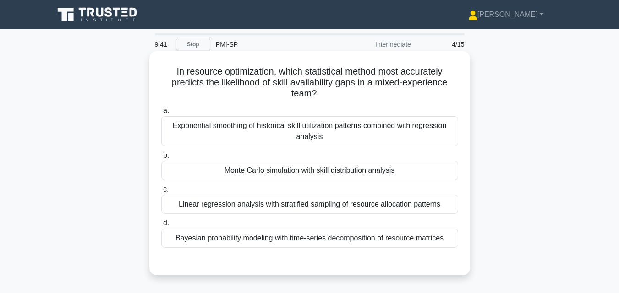
click at [329, 208] on div "Linear regression analysis with stratified sampling of resource allocation patt…" at bounding box center [309, 204] width 297 height 19
click at [161, 193] on input "c. Linear regression analysis with stratified sampling of resource allocation p…" at bounding box center [161, 190] width 0 height 6
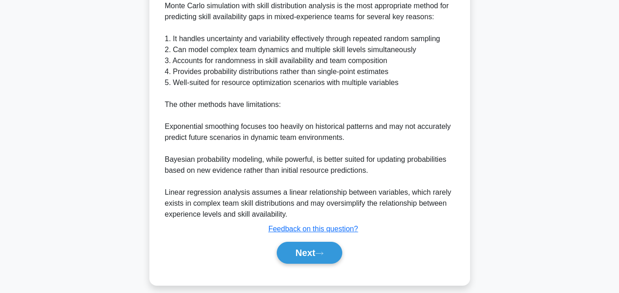
scroll to position [294, 0]
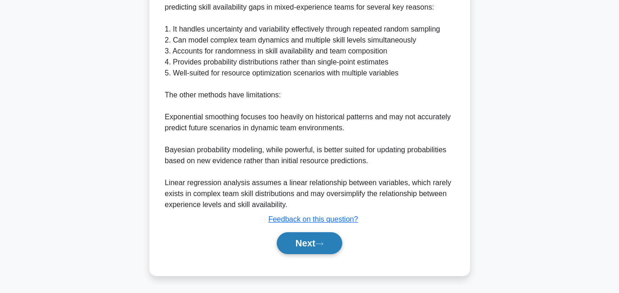
click at [293, 244] on button "Next" at bounding box center [309, 244] width 65 height 22
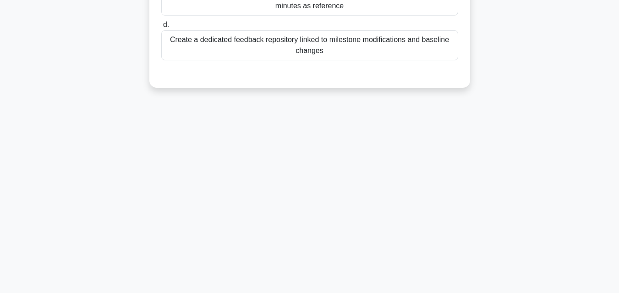
scroll to position [0, 0]
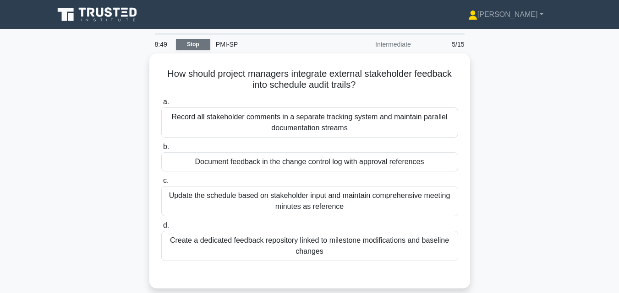
click at [204, 45] on link "Stop" at bounding box center [193, 44] width 34 height 11
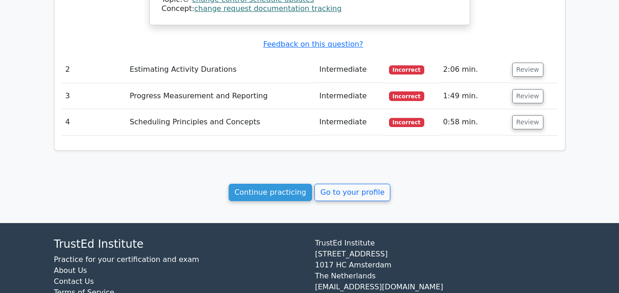
scroll to position [912, 0]
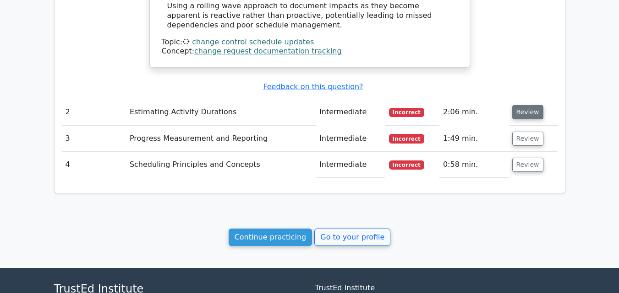
click at [536, 114] on button "Review" at bounding box center [527, 112] width 31 height 14
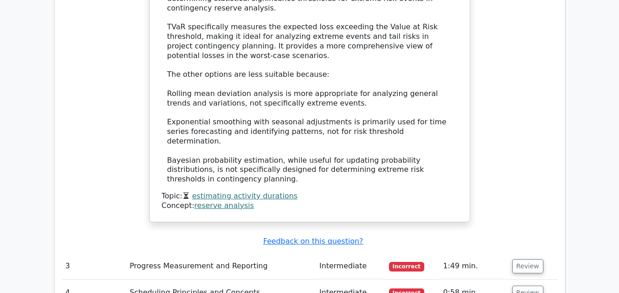
scroll to position [1271, 0]
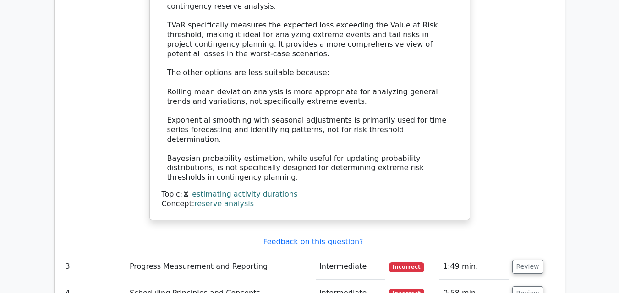
click at [229, 200] on link "reserve analysis" at bounding box center [224, 204] width 60 height 9
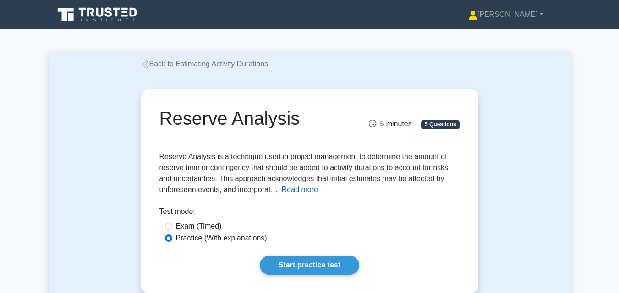
click at [299, 192] on button "Read more" at bounding box center [300, 190] width 36 height 11
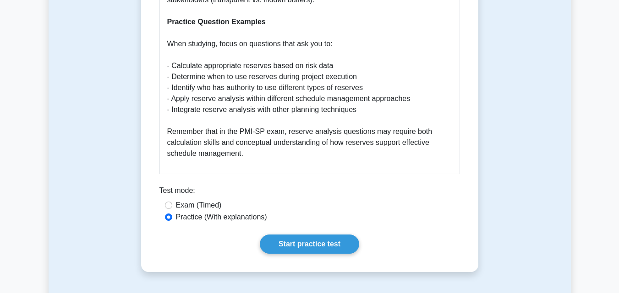
scroll to position [1522, 0]
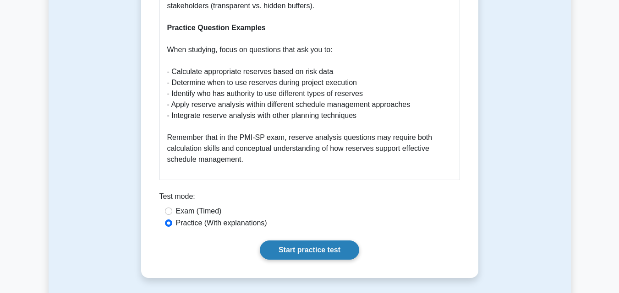
click at [322, 241] on link "Start practice test" at bounding box center [309, 250] width 99 height 19
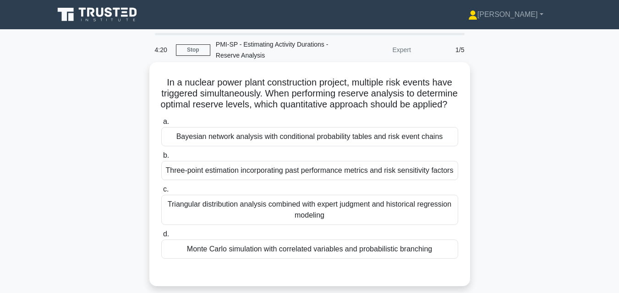
click at [311, 259] on div "Monte Carlo simulation with correlated variables and probabilistic branching" at bounding box center [309, 249] width 297 height 19
click at [161, 238] on input "d. Monte Carlo simulation with correlated variables and probabilistic branching" at bounding box center [161, 235] width 0 height 6
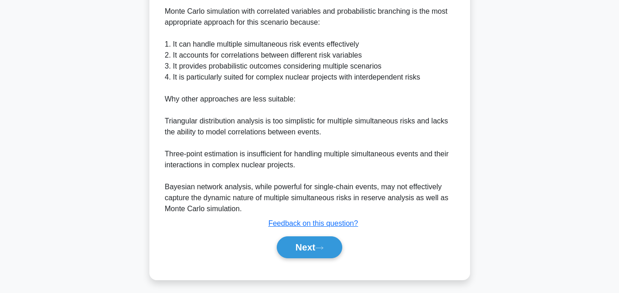
scroll to position [315, 0]
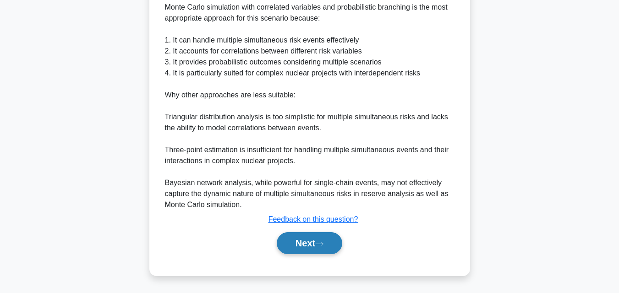
click at [336, 251] on button "Next" at bounding box center [309, 244] width 65 height 22
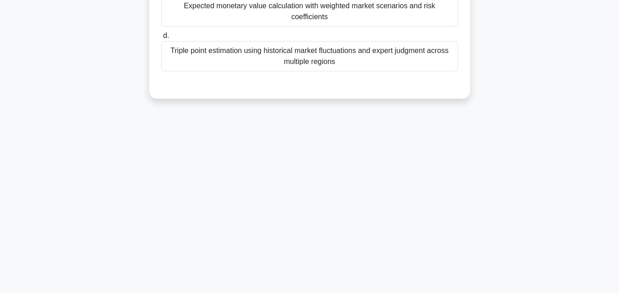
scroll to position [0, 0]
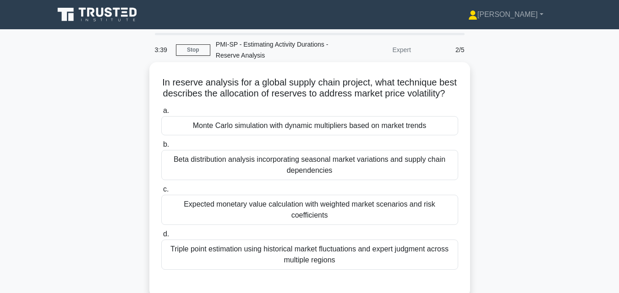
click at [403, 259] on div "Triple point estimation using historical market fluctuations and expert judgmen…" at bounding box center [309, 255] width 297 height 30
click at [161, 238] on input "d. Triple point estimation using historical market fluctuations and expert judg…" at bounding box center [161, 235] width 0 height 6
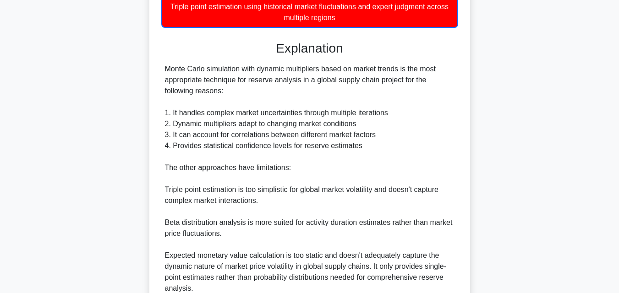
scroll to position [327, 0]
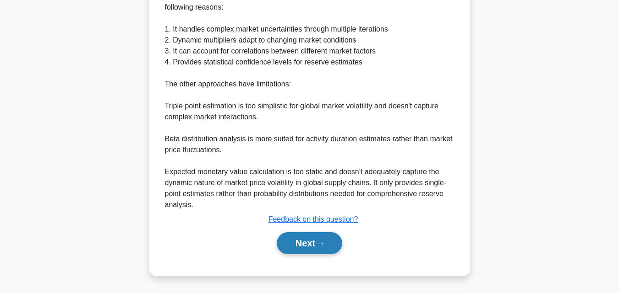
click at [340, 244] on button "Next" at bounding box center [309, 244] width 65 height 22
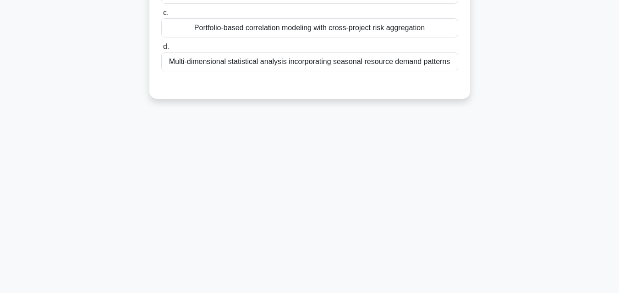
scroll to position [0, 0]
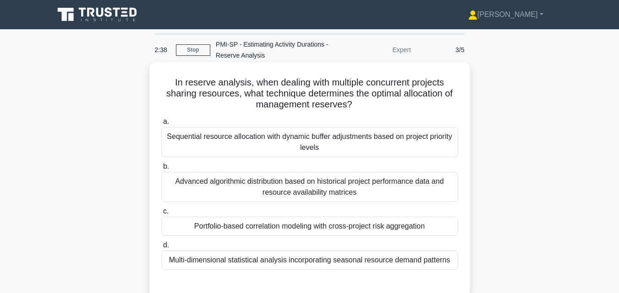
click at [429, 223] on div "Portfolio-based correlation modeling with cross-project risk aggregation" at bounding box center [309, 226] width 297 height 19
click at [161, 215] on input "c. Portfolio-based correlation modeling with cross-project risk aggregation" at bounding box center [161, 212] width 0 height 6
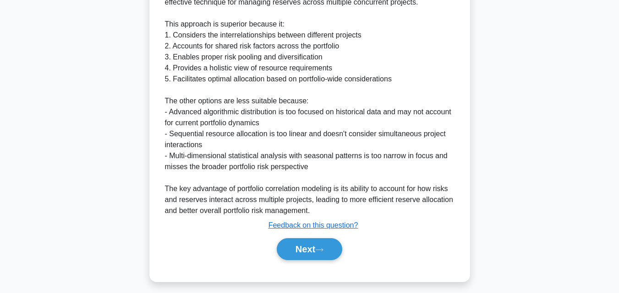
scroll to position [326, 0]
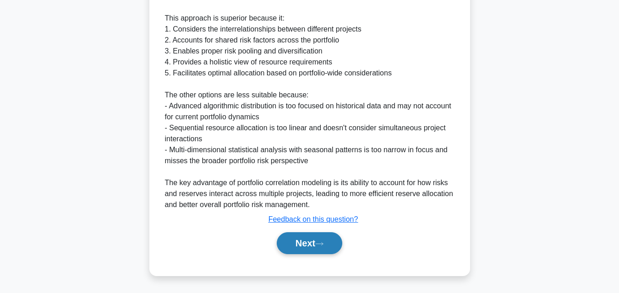
click at [337, 246] on button "Next" at bounding box center [309, 244] width 65 height 22
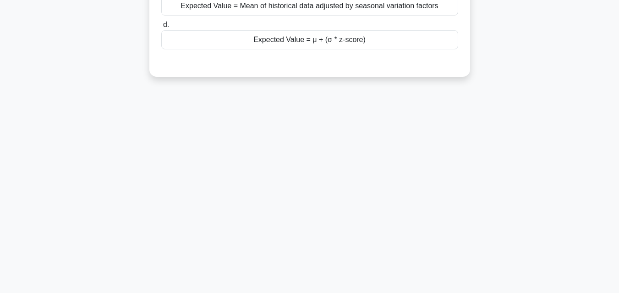
scroll to position [0, 0]
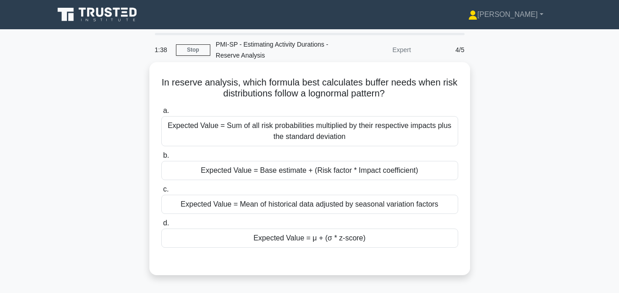
click at [392, 125] on div "Expected Value = Sum of all risk probabilities multiplied by their respective i…" at bounding box center [309, 131] width 297 height 30
click at [161, 114] on input "a. Expected Value = Sum of all risk probabilities multiplied by their respectiv…" at bounding box center [161, 111] width 0 height 6
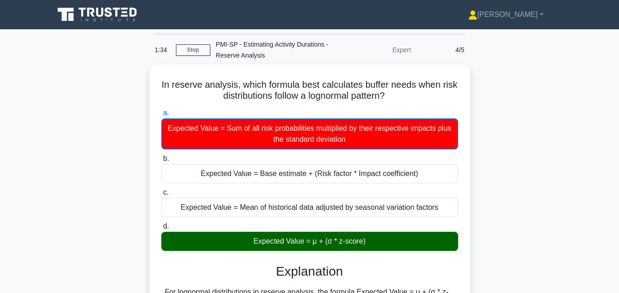
click at [572, 92] on main "1:34 Stop PMI-SP - Estimating Activity Durations - Reserve Analysis Expert 4/5 …" at bounding box center [309, 297] width 619 height 536
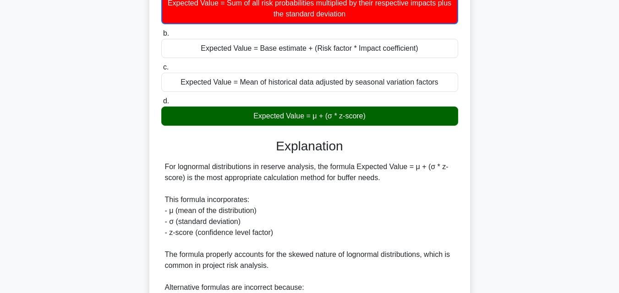
scroll to position [142, 0]
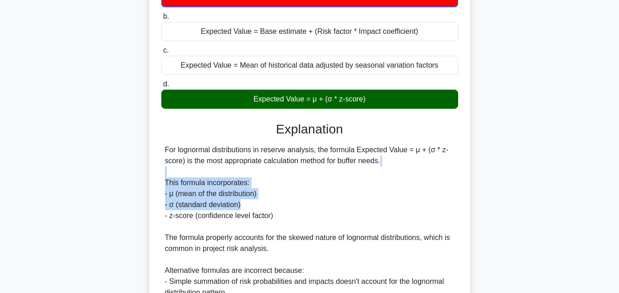
drag, startPoint x: 598, startPoint y: 172, endPoint x: 587, endPoint y: 206, distance: 35.2
click at [587, 206] on main "1:29 Stop PMI-SP - Estimating Activity Durations - Reserve Analysis Expert 4/5 …" at bounding box center [309, 155] width 619 height 536
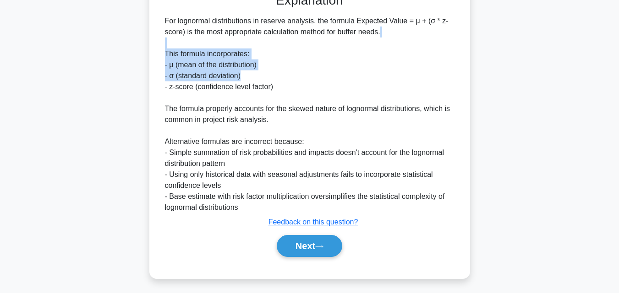
scroll to position [272, 0]
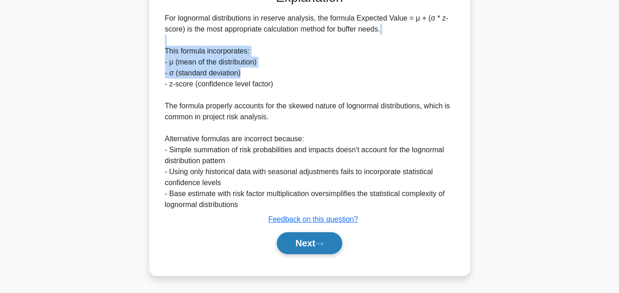
click at [322, 248] on button "Next" at bounding box center [309, 244] width 65 height 22
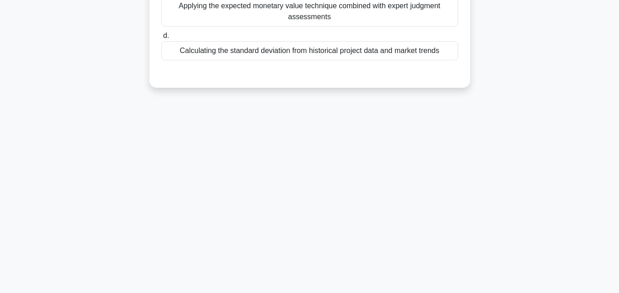
scroll to position [0, 0]
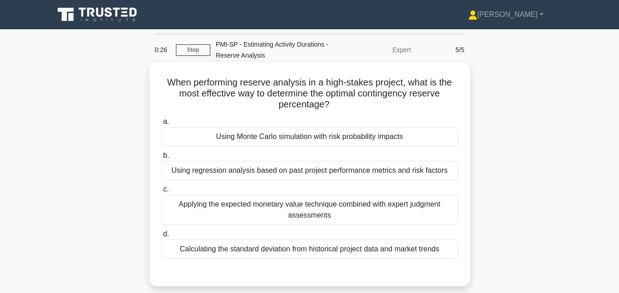
click at [413, 208] on div "Applying the expected monetary value technique combined with expert judgment as…" at bounding box center [309, 210] width 297 height 30
click at [161, 193] on input "c. Applying the expected monetary value technique combined with expert judgment…" at bounding box center [161, 190] width 0 height 6
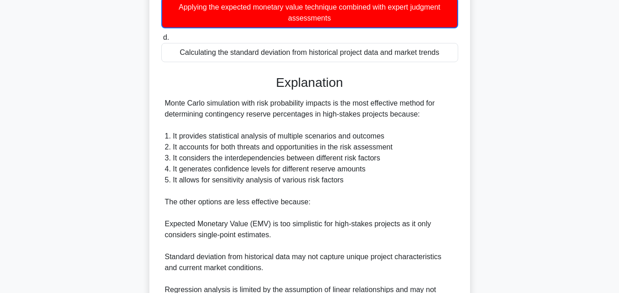
scroll to position [207, 0]
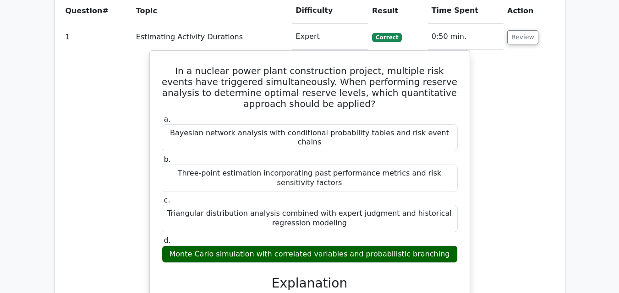
scroll to position [448, 0]
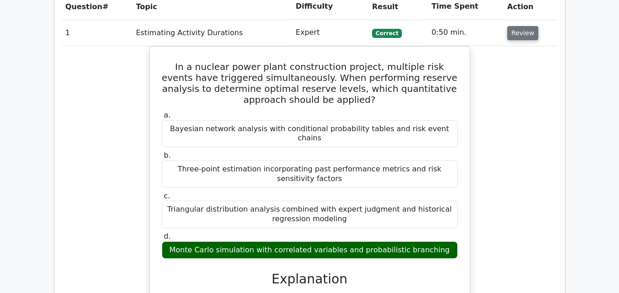
click at [520, 37] on button "Review" at bounding box center [522, 33] width 31 height 14
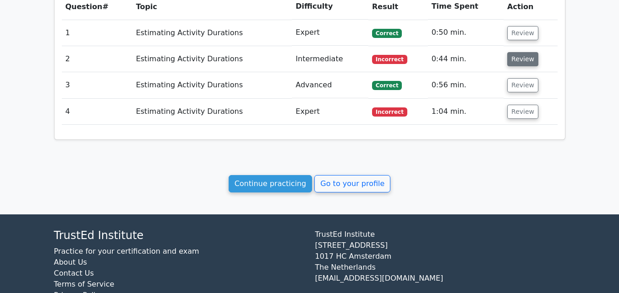
click at [512, 61] on button "Review" at bounding box center [522, 59] width 31 height 14
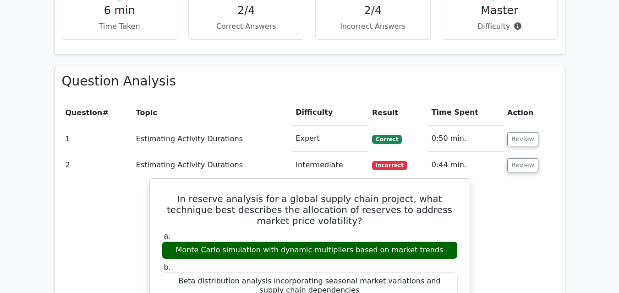
scroll to position [347, 0]
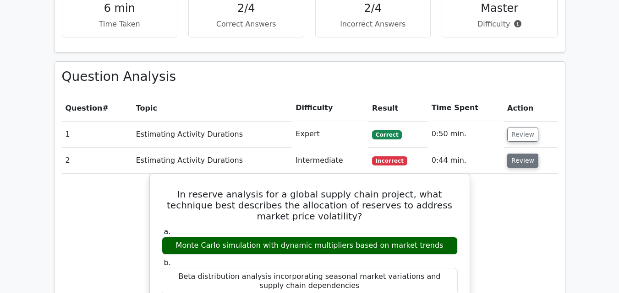
click at [521, 160] on button "Review" at bounding box center [522, 161] width 31 height 14
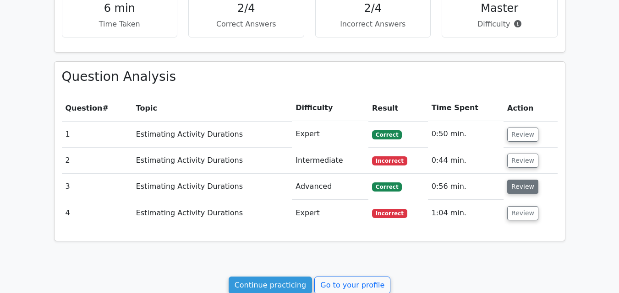
click at [511, 188] on button "Review" at bounding box center [522, 187] width 31 height 14
